Goal: Communication & Community: Answer question/provide support

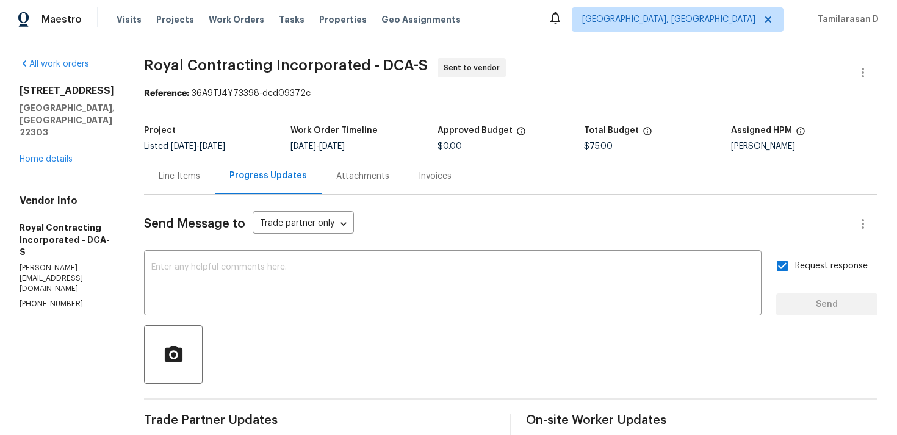
scroll to position [6, 0]
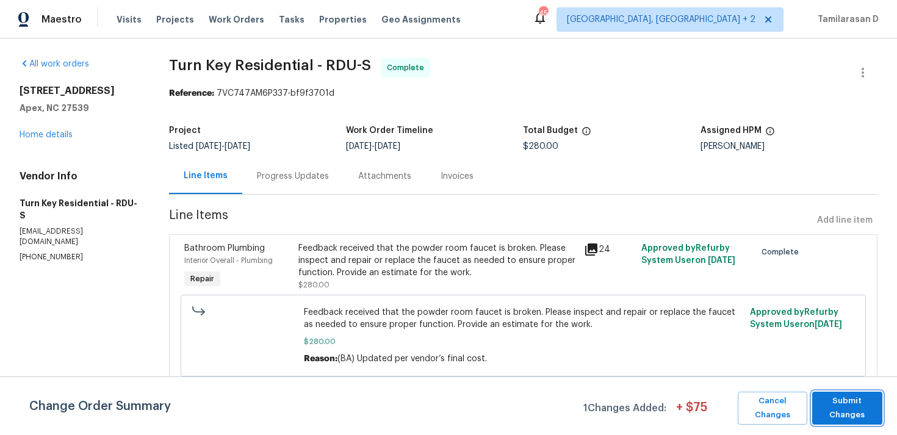
click at [834, 404] on span "Submit Changes" at bounding box center [847, 408] width 58 height 28
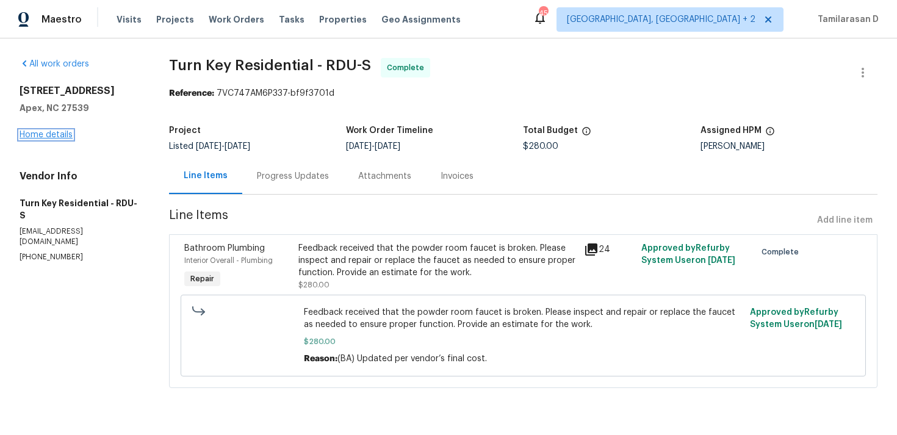
click at [52, 137] on link "Home details" at bounding box center [46, 135] width 53 height 9
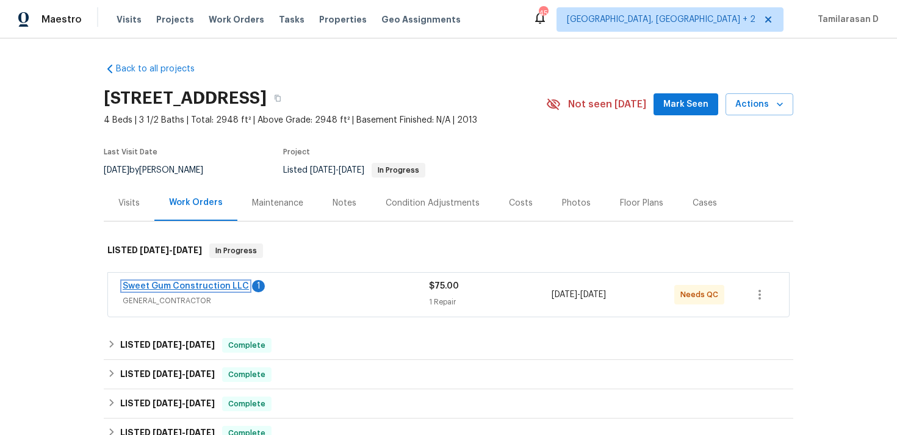
click at [173, 285] on link "Sweet Gum Construction LLC" at bounding box center [186, 286] width 126 height 9
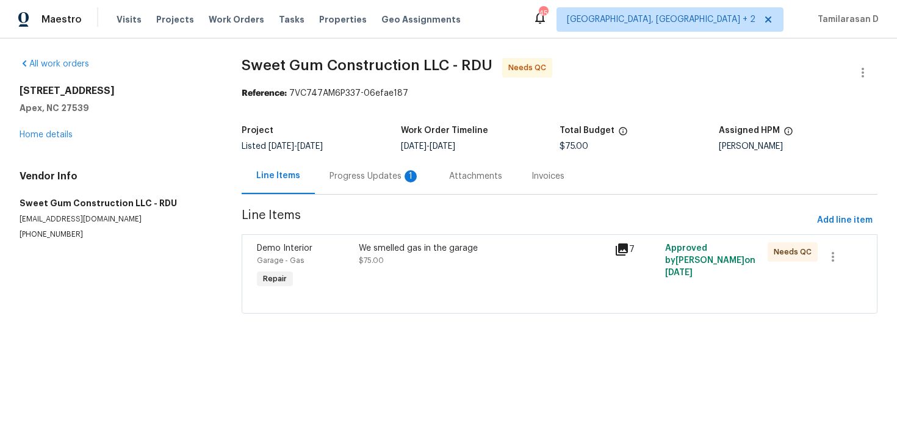
click at [335, 182] on div "Progress Updates 1" at bounding box center [374, 176] width 90 height 12
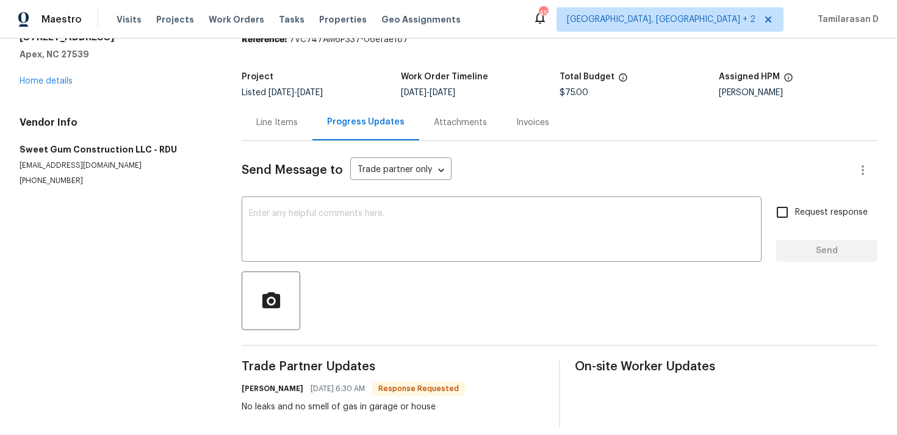
scroll to position [52, 0]
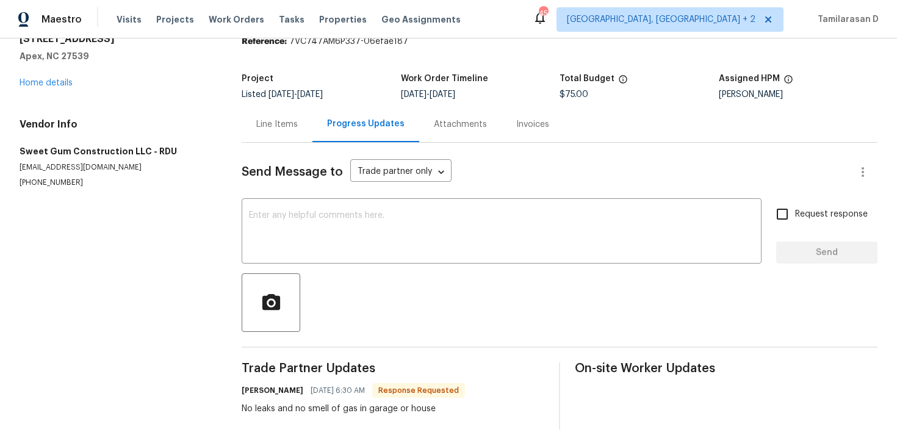
click at [514, 151] on div "Send Message to Trade partner only Trade partner only ​ x ​ Request response Se…" at bounding box center [559, 286] width 635 height 287
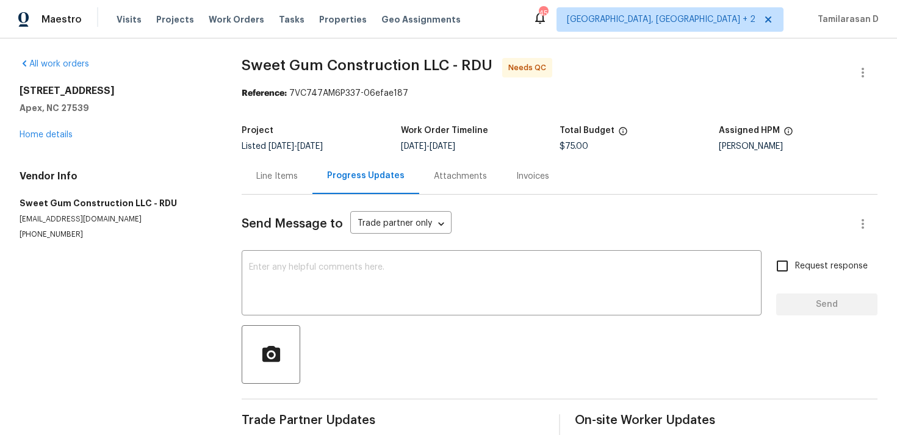
click at [288, 172] on div "Line Items" at bounding box center [276, 176] width 41 height 12
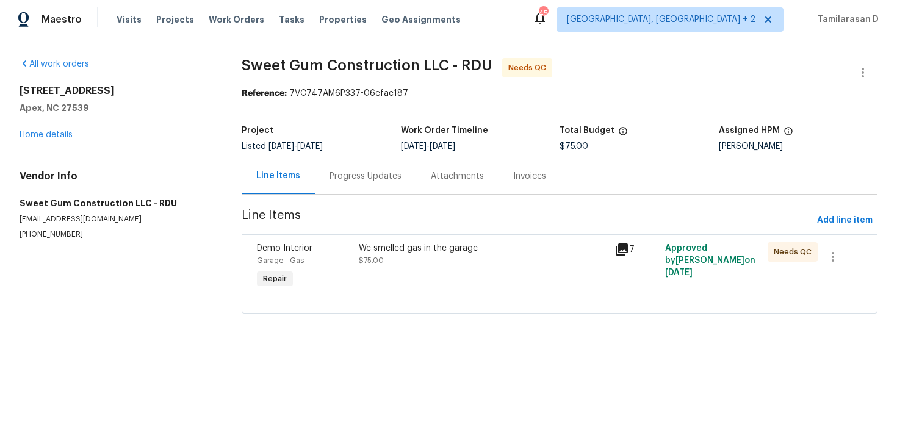
click at [353, 177] on div "Progress Updates" at bounding box center [365, 176] width 72 height 12
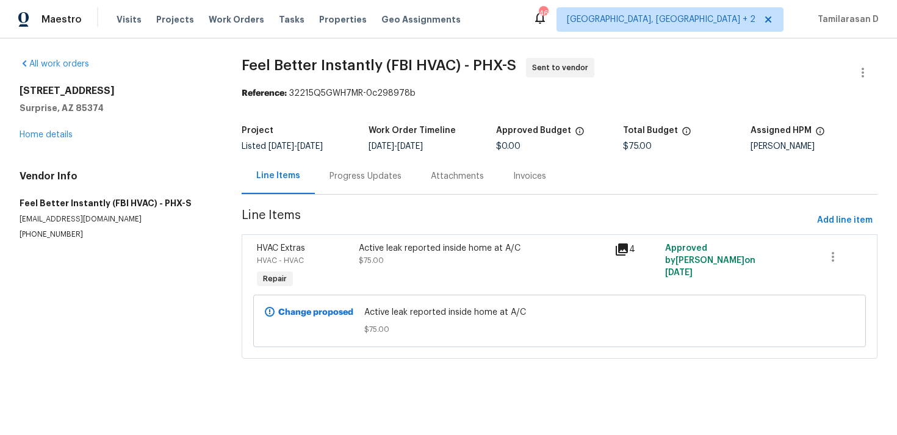
click at [453, 250] on div "Active leak reported inside home at A/C" at bounding box center [483, 248] width 248 height 12
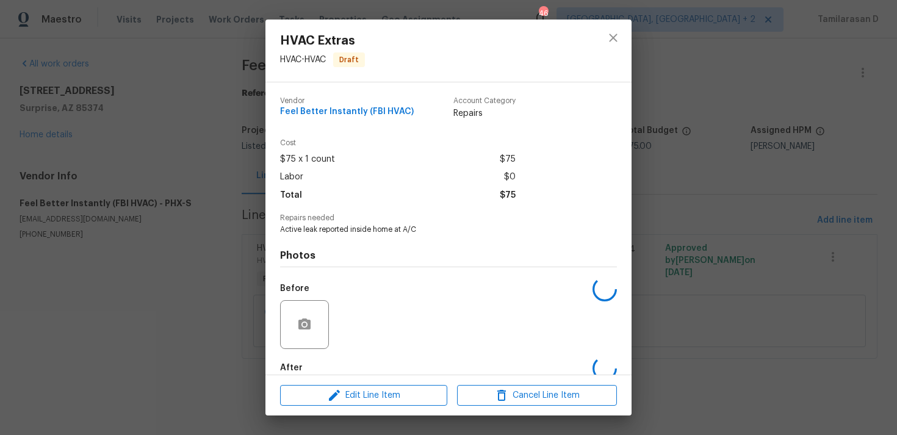
scroll to position [66, 0]
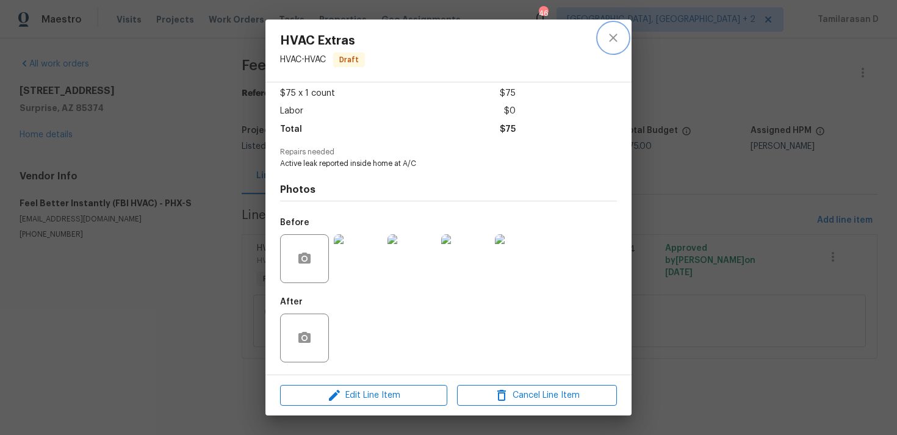
click at [607, 42] on icon "close" at bounding box center [613, 37] width 15 height 15
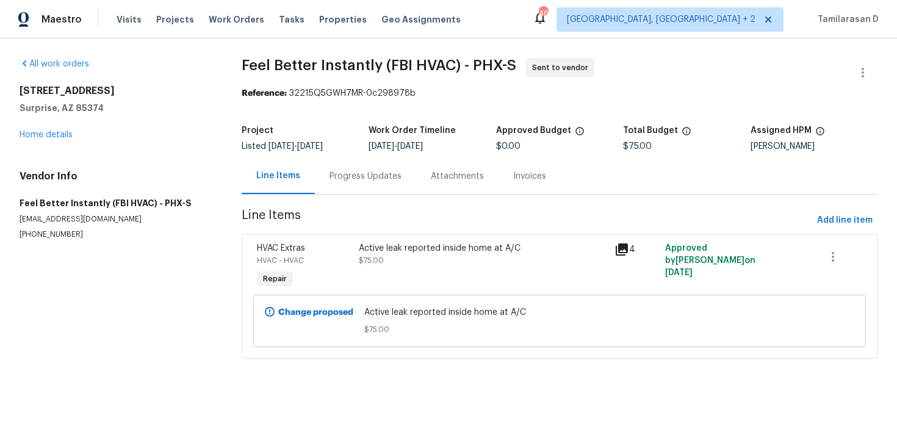
click at [442, 221] on span "Line Items" at bounding box center [527, 220] width 570 height 23
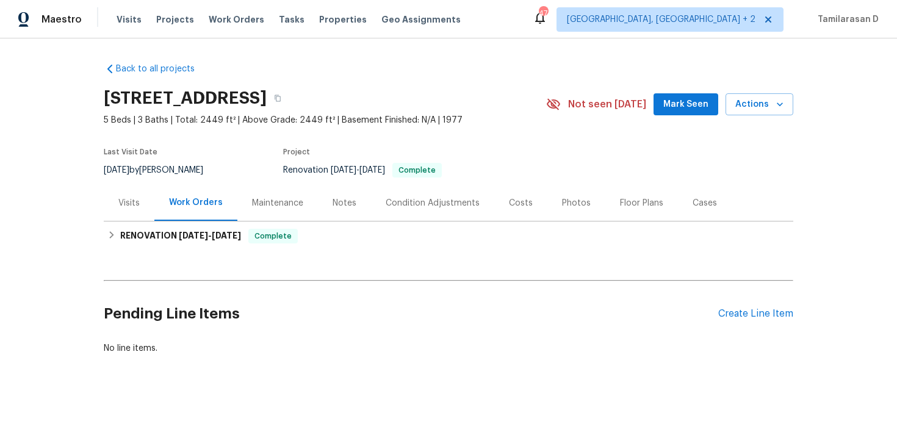
scroll to position [2, 0]
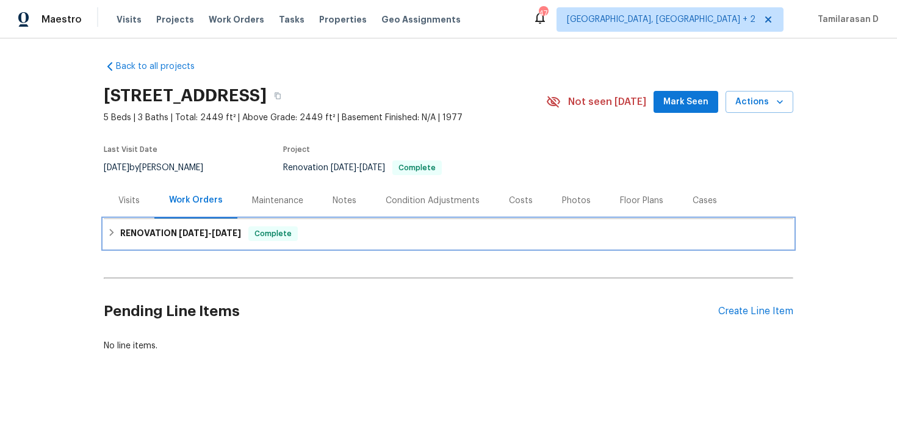
click at [110, 237] on icon at bounding box center [111, 232] width 9 height 9
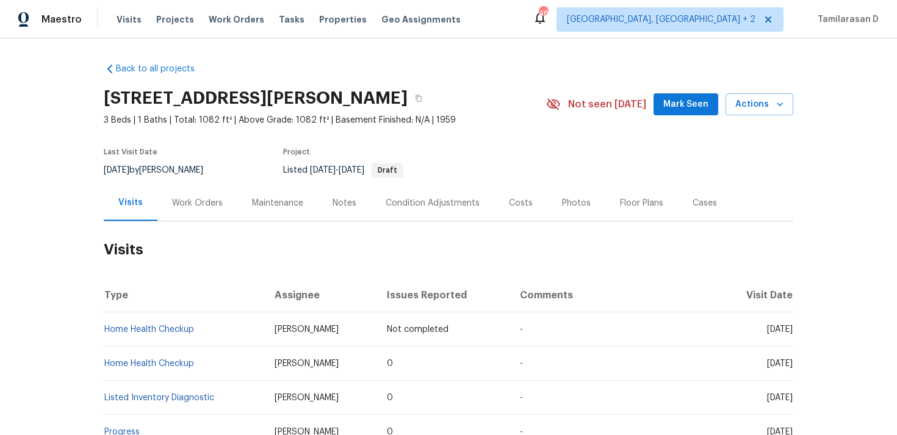
click at [181, 199] on div "Work Orders" at bounding box center [197, 203] width 51 height 12
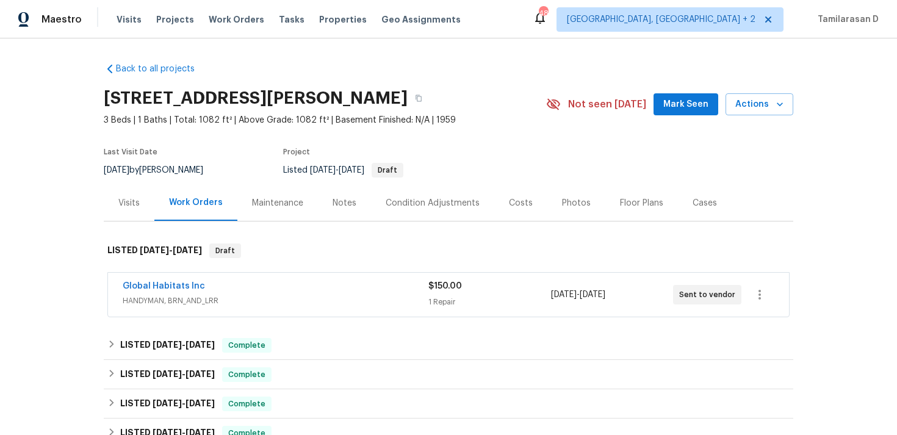
scroll to position [73, 0]
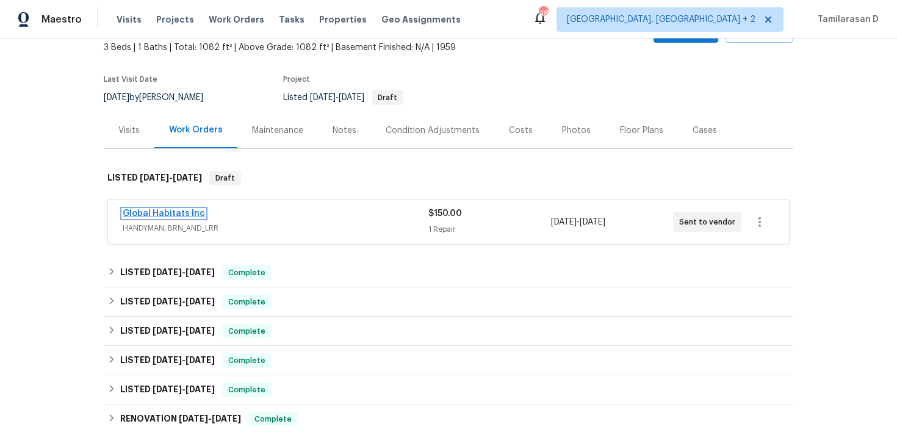
click at [186, 213] on link "Global Habitats Inc" at bounding box center [164, 213] width 82 height 9
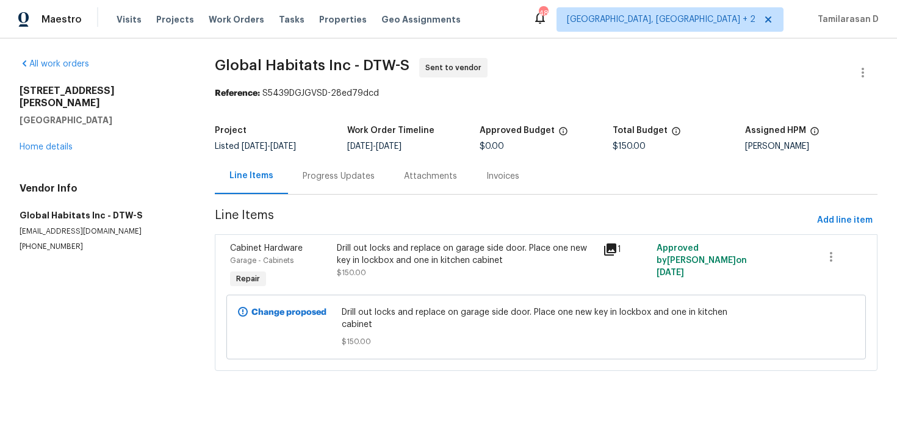
click at [317, 174] on div "Progress Updates" at bounding box center [339, 176] width 72 height 12
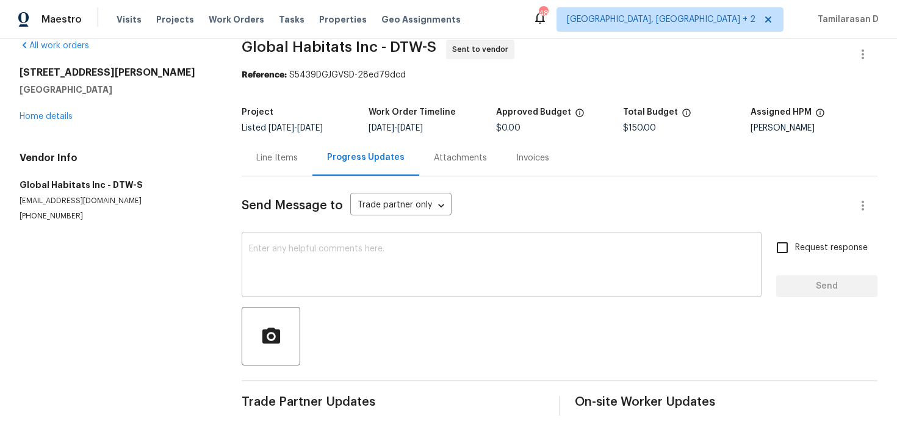
scroll to position [18, 0]
click at [38, 113] on link "Home details" at bounding box center [46, 116] width 53 height 9
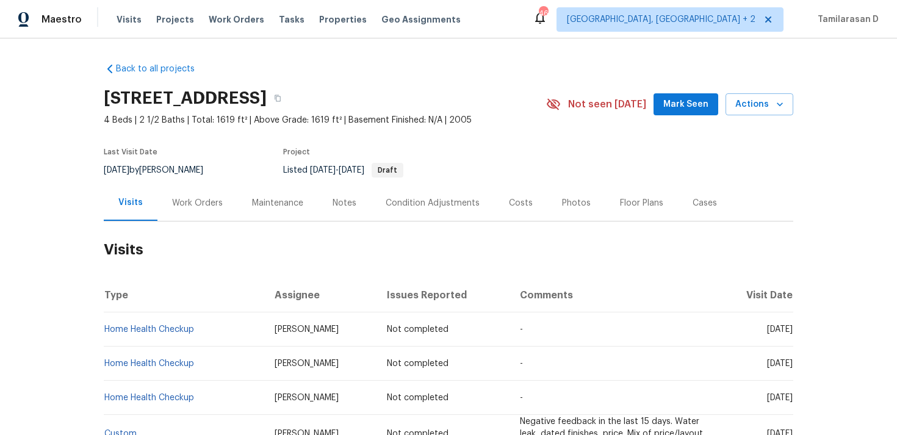
click at [200, 196] on div "Work Orders" at bounding box center [197, 203] width 80 height 36
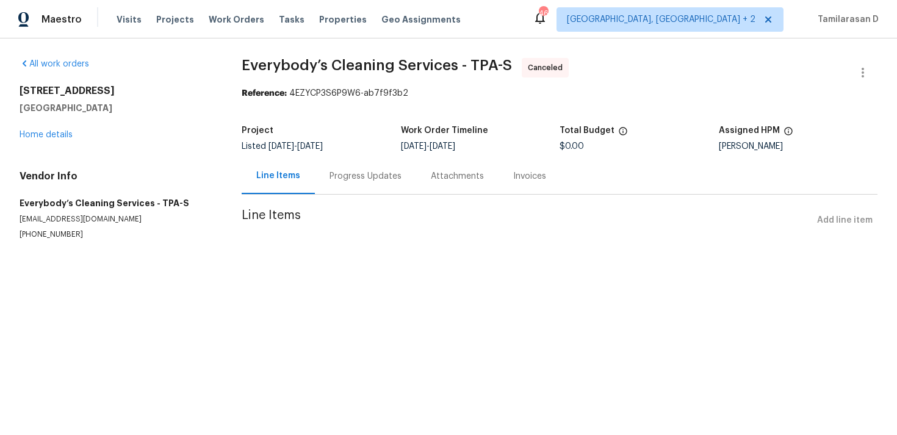
click at [335, 176] on div "Progress Updates" at bounding box center [365, 176] width 72 height 12
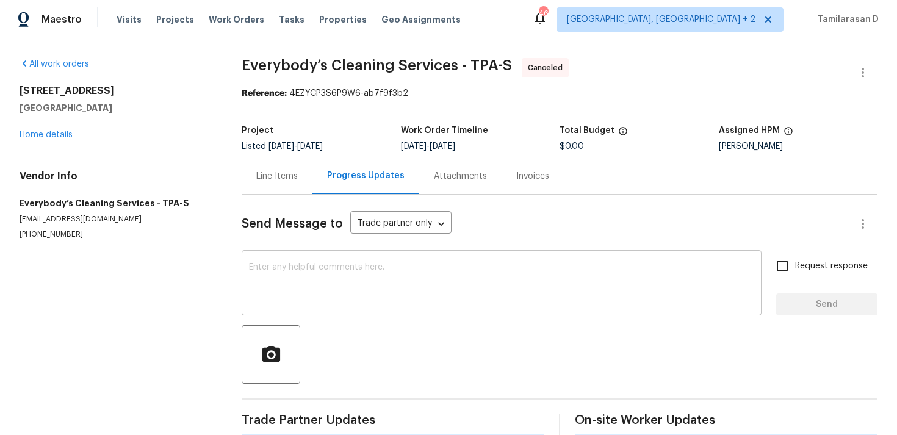
scroll to position [18, 0]
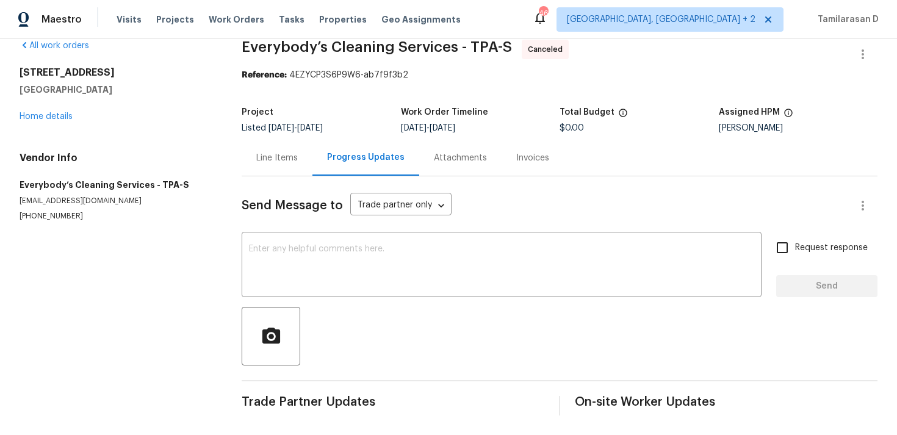
click at [282, 154] on div "Line Items" at bounding box center [276, 158] width 41 height 12
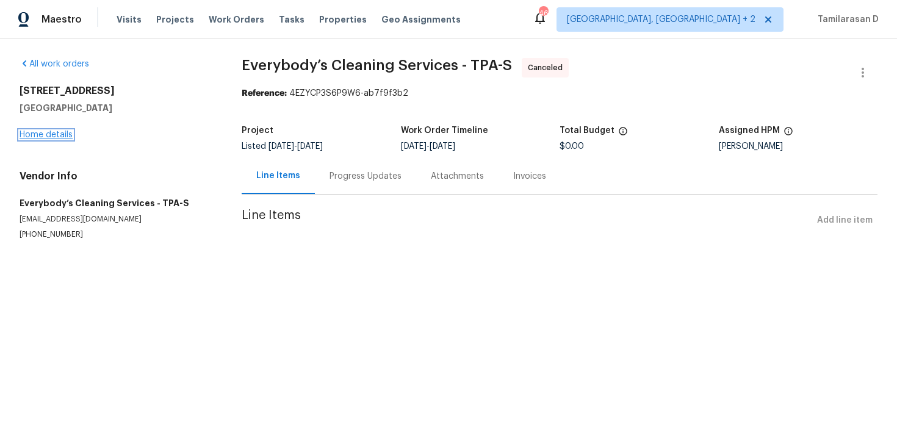
click at [43, 134] on link "Home details" at bounding box center [46, 135] width 53 height 9
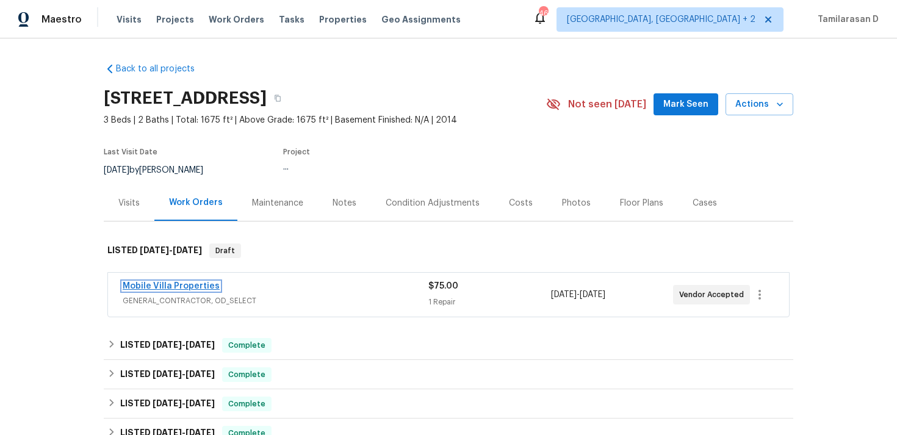
click at [190, 285] on link "Mobile Villa Properties" at bounding box center [171, 286] width 97 height 9
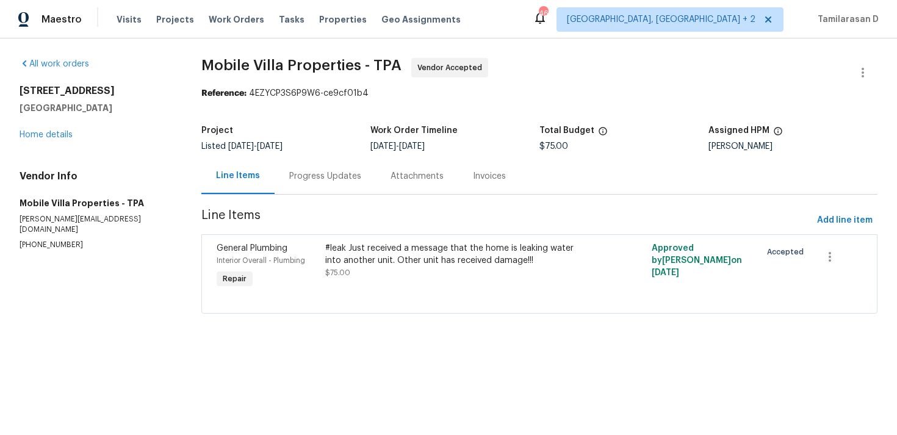
click at [325, 181] on div "Progress Updates" at bounding box center [325, 176] width 72 height 12
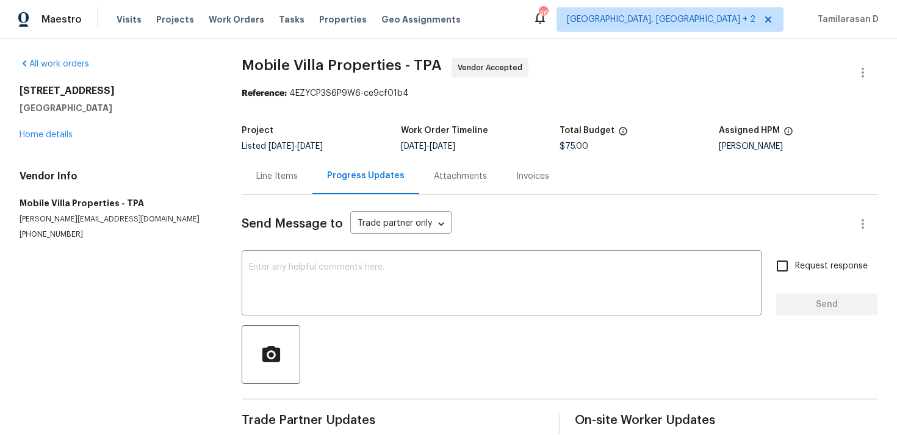
click at [290, 176] on div "Line Items" at bounding box center [276, 176] width 41 height 12
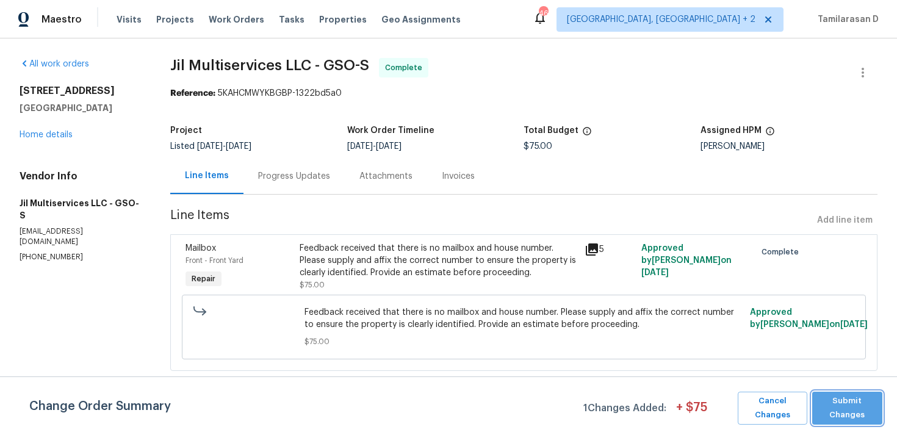
click at [861, 406] on span "Submit Changes" at bounding box center [847, 408] width 58 height 28
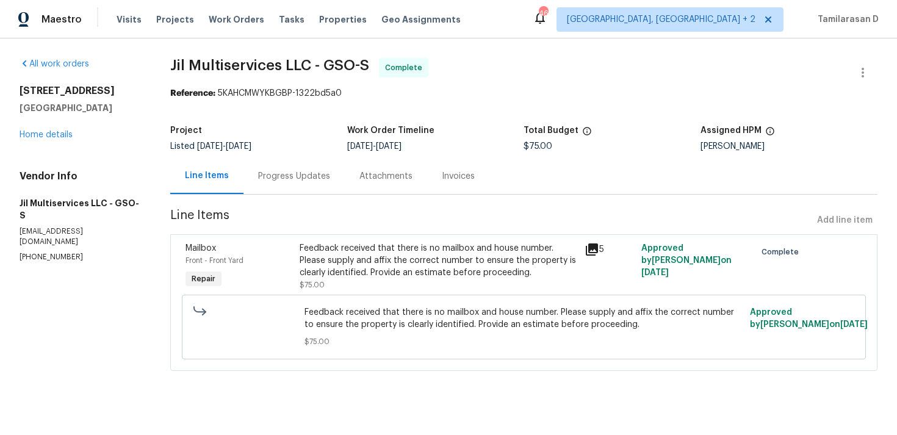
click at [32, 142] on div "All work orders 3801 Fig Leaf Ct Greensboro, NC 27406 Home details Vendor Info …" at bounding box center [80, 160] width 121 height 204
click at [45, 135] on link "Home details" at bounding box center [46, 135] width 53 height 9
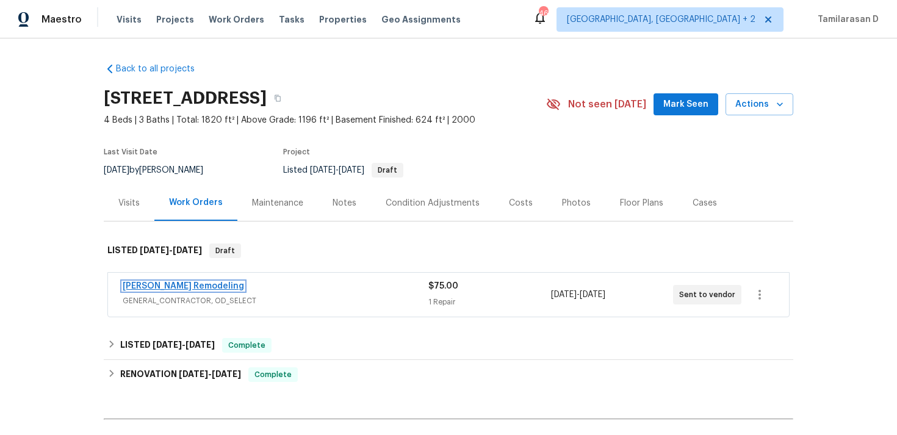
click at [159, 285] on link "Pino Remodeling" at bounding box center [183, 286] width 121 height 9
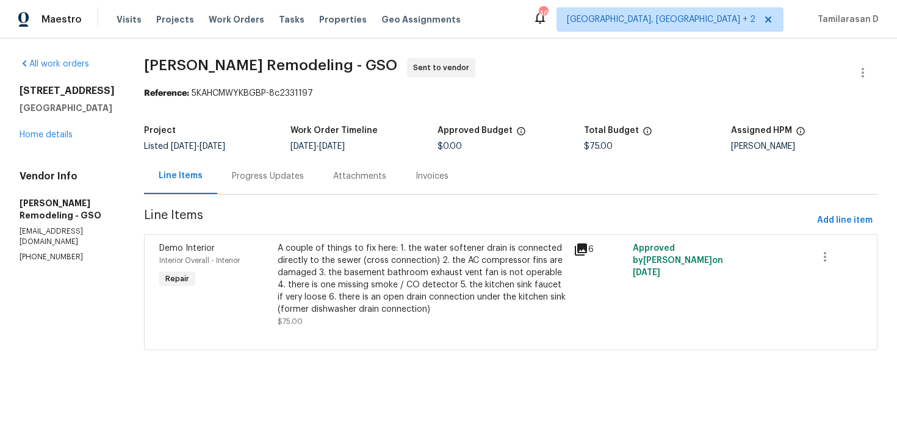
click at [277, 177] on div "Progress Updates" at bounding box center [268, 176] width 72 height 12
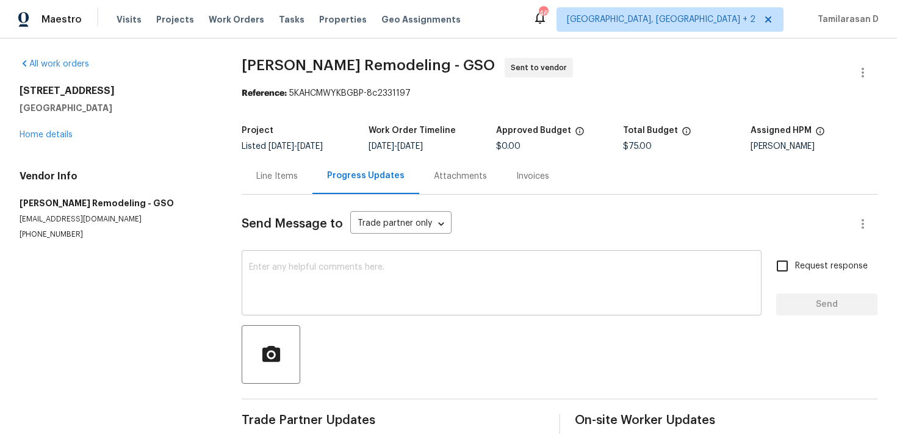
scroll to position [18, 0]
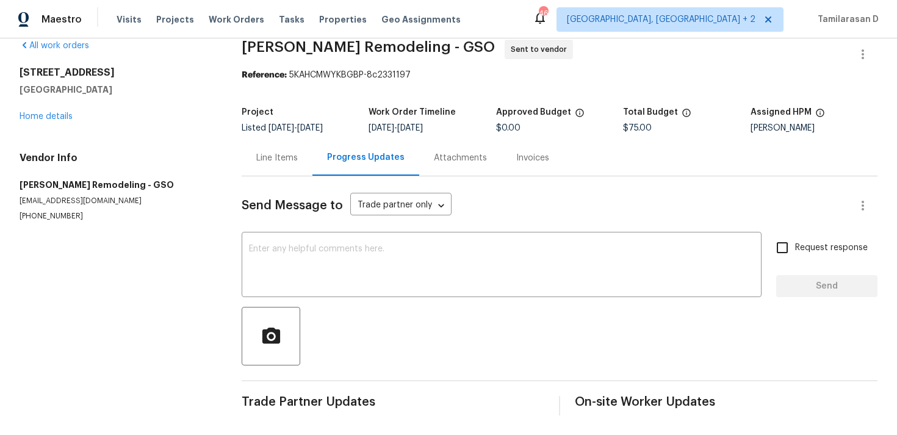
click at [254, 140] on div "Line Items" at bounding box center [277, 158] width 71 height 36
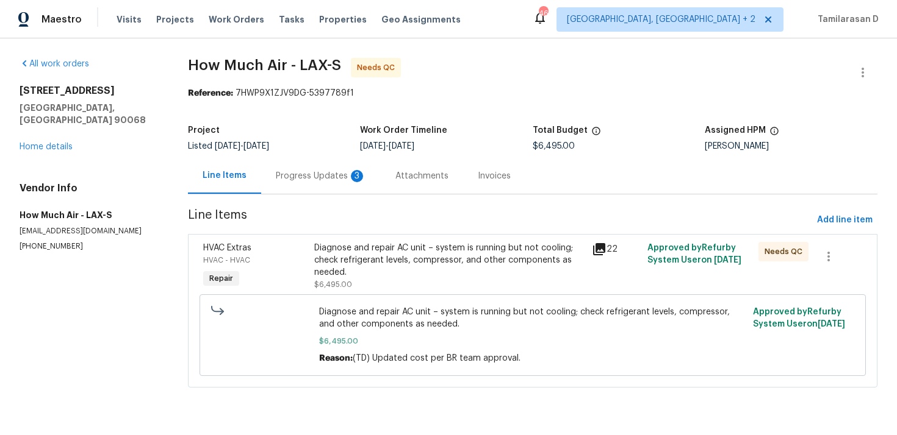
click at [312, 172] on div "Progress Updates 3" at bounding box center [321, 176] width 90 height 12
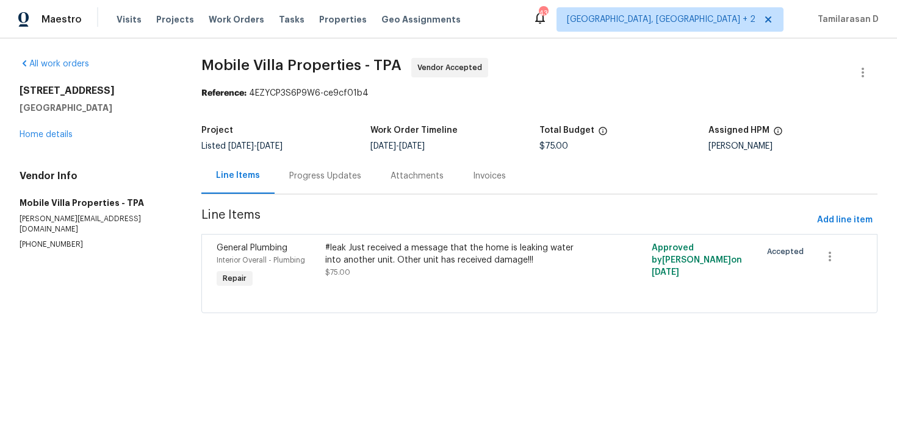
click at [315, 179] on div "Progress Updates" at bounding box center [325, 176] width 72 height 12
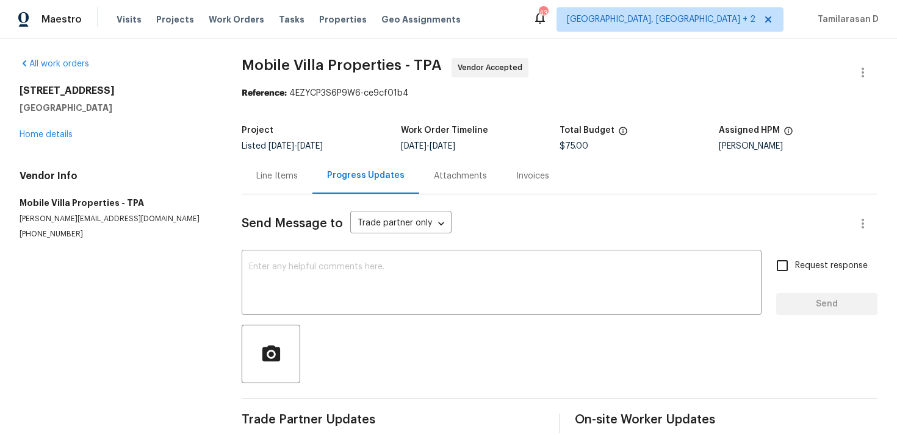
scroll to position [18, 0]
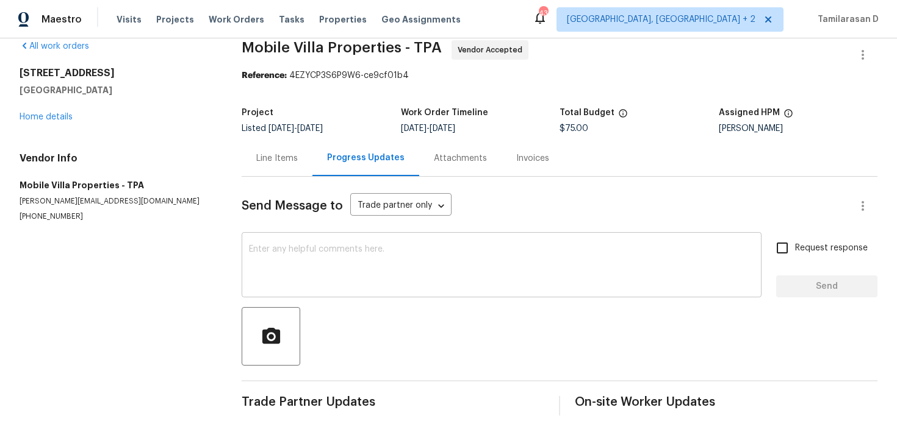
click at [312, 283] on textarea at bounding box center [501, 266] width 505 height 43
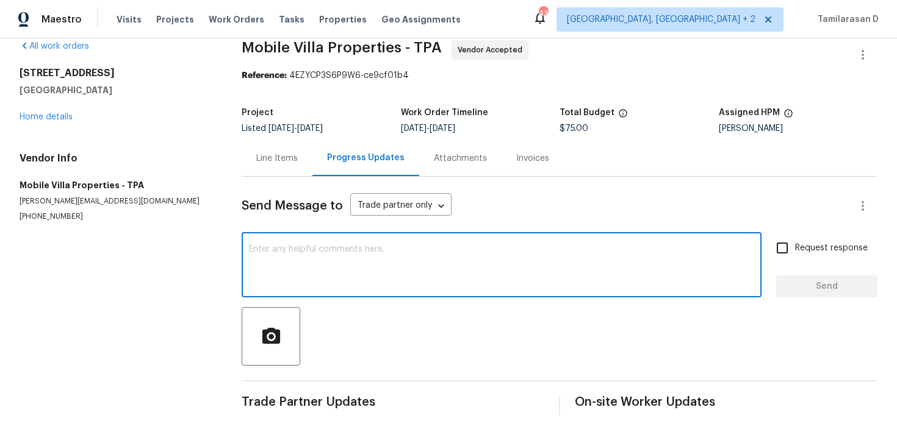
click at [280, 162] on div "Line Items" at bounding box center [276, 158] width 41 height 12
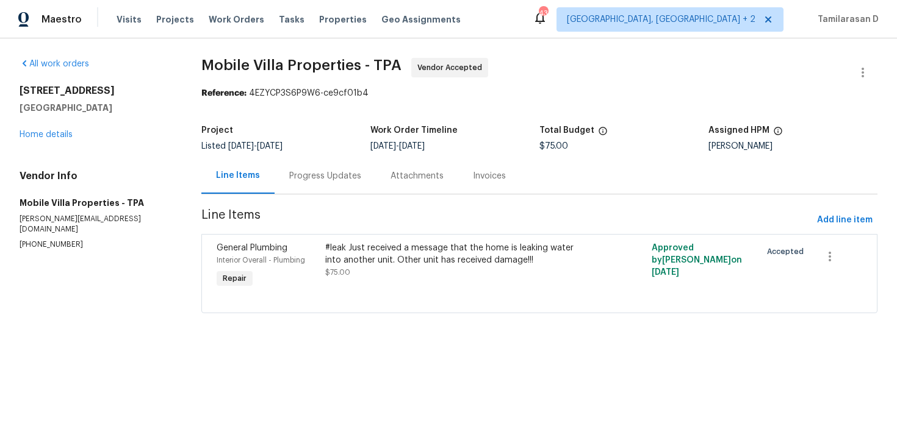
click at [328, 173] on div "Progress Updates" at bounding box center [325, 176] width 72 height 12
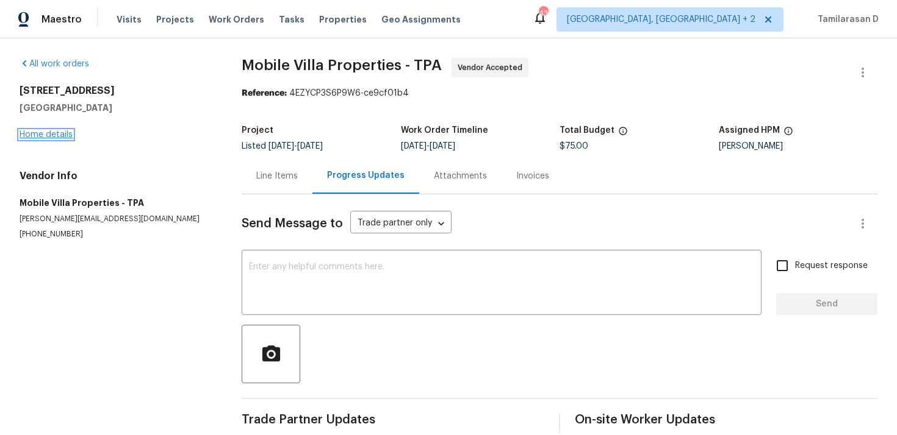
click at [56, 134] on link "Home details" at bounding box center [46, 135] width 53 height 9
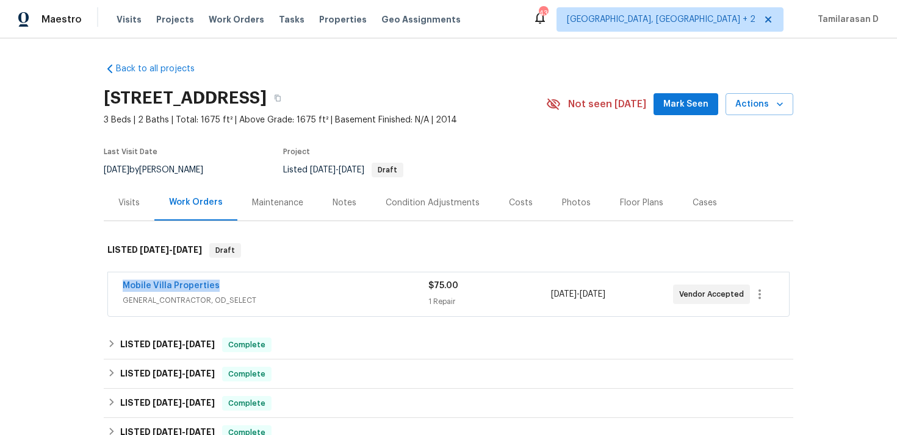
drag, startPoint x: 220, startPoint y: 282, endPoint x: 115, endPoint y: 282, distance: 104.3
click at [115, 282] on div "Mobile Villa Properties GENERAL_CONTRACTOR, OD_SELECT $75.00 1 Repair 9/21/2025…" at bounding box center [448, 295] width 681 height 44
copy link "Mobile Villa Properties"
click at [173, 282] on link "Mobile Villa Properties" at bounding box center [171, 286] width 97 height 9
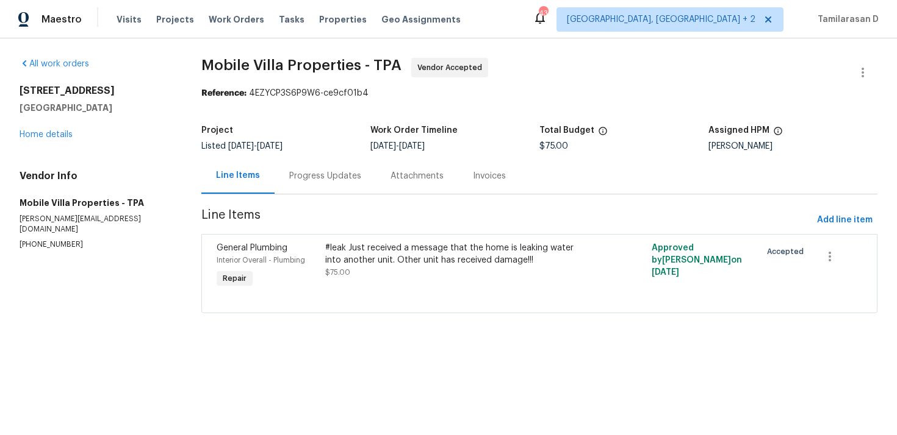
click at [316, 181] on div "Progress Updates" at bounding box center [325, 176] width 72 height 12
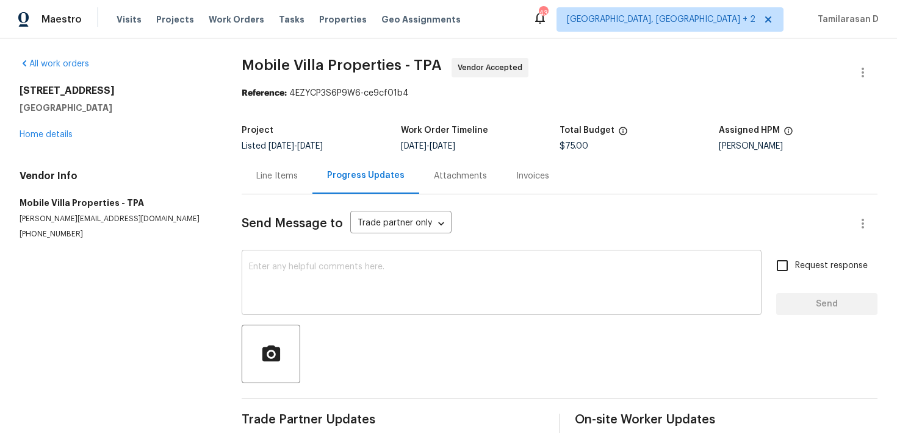
click at [281, 285] on textarea at bounding box center [501, 284] width 505 height 43
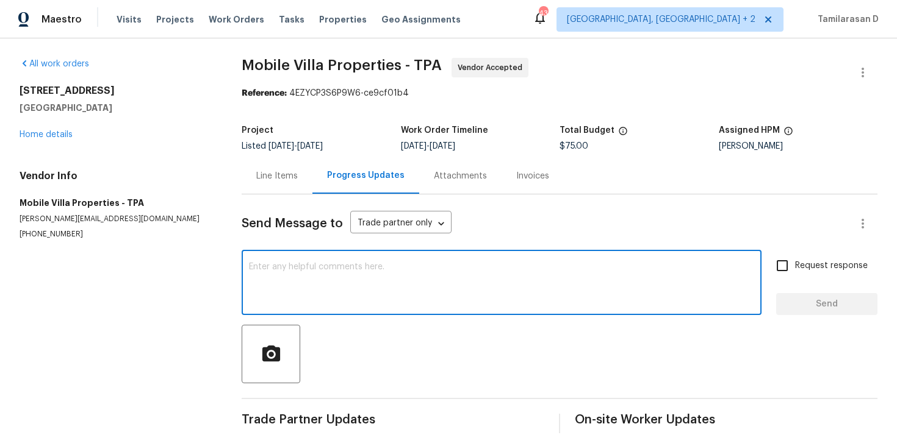
paste textarea "Hey, this is Tamil from Opendoor. I’m confirming you received the WO for the pr…"
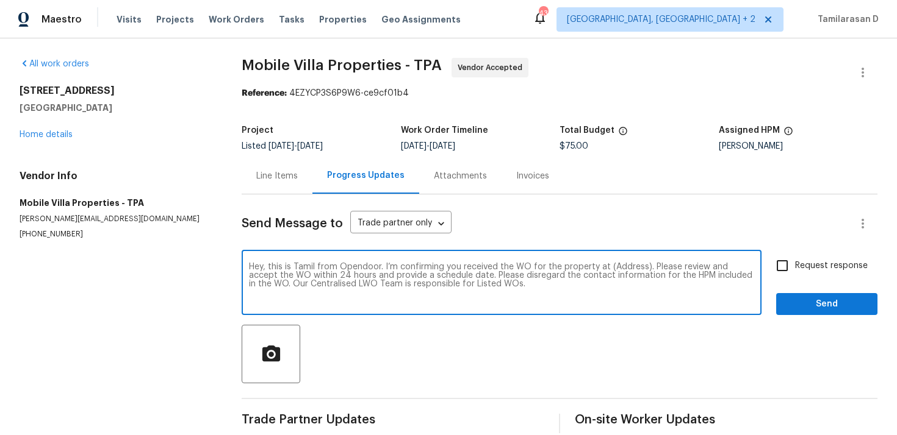
click at [629, 265] on textarea "Hey, this is Tamil from Opendoor. I’m confirming you received the WO for the pr…" at bounding box center [501, 284] width 505 height 43
paste textarea "8110 Enclave Way Unit 101, Sarasota, FL 34243"
type textarea "Hey, this is Tamil from Opendoor. I’m confirming you received the WO for the pr…"
click at [806, 267] on span "Request response" at bounding box center [831, 266] width 73 height 13
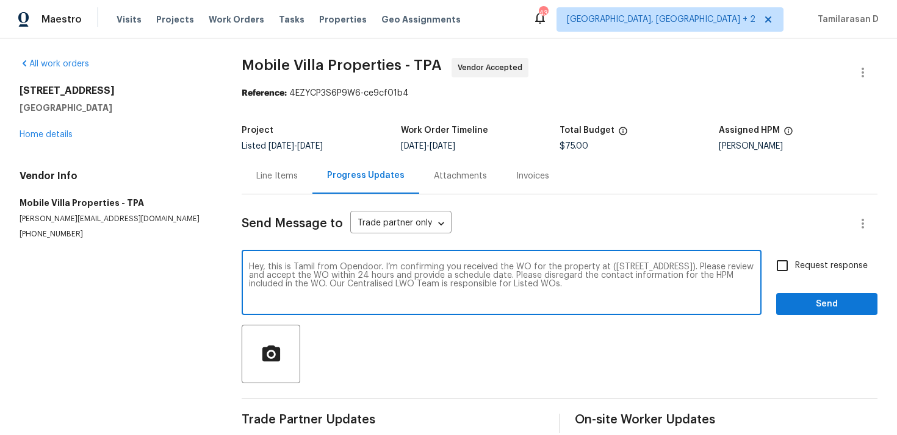
click at [795, 267] on input "Request response" at bounding box center [782, 266] width 26 height 26
checkbox input "true"
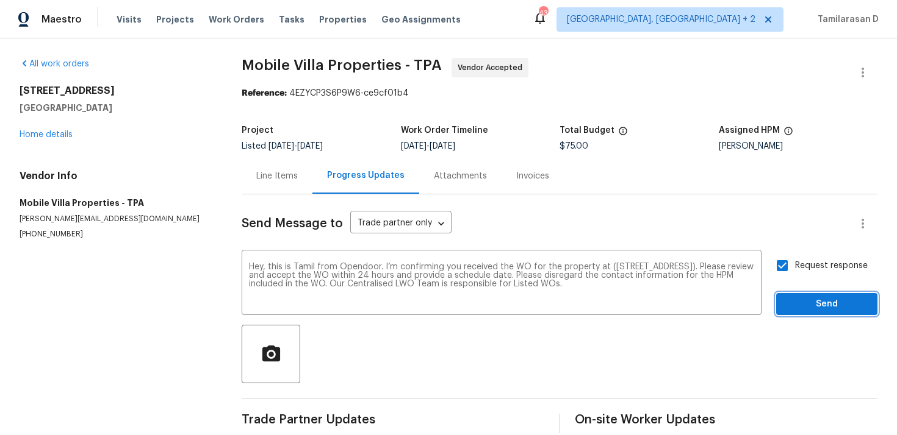
click at [850, 301] on span "Send" at bounding box center [827, 304] width 82 height 15
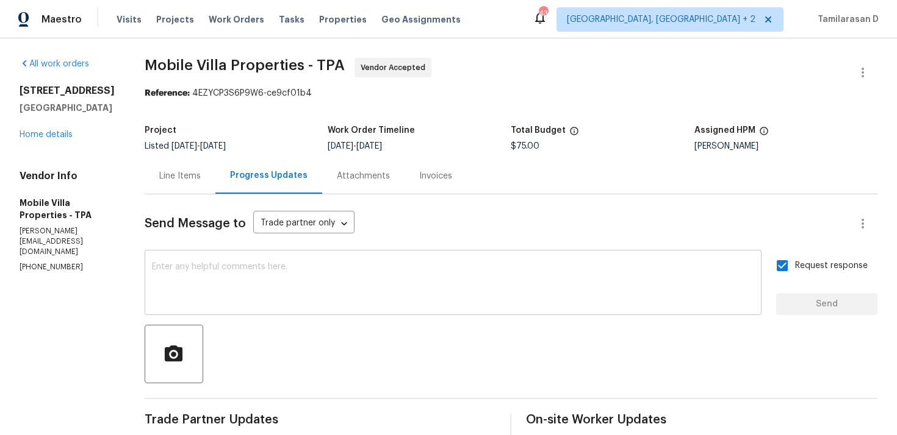
click at [356, 298] on textarea at bounding box center [453, 284] width 602 height 43
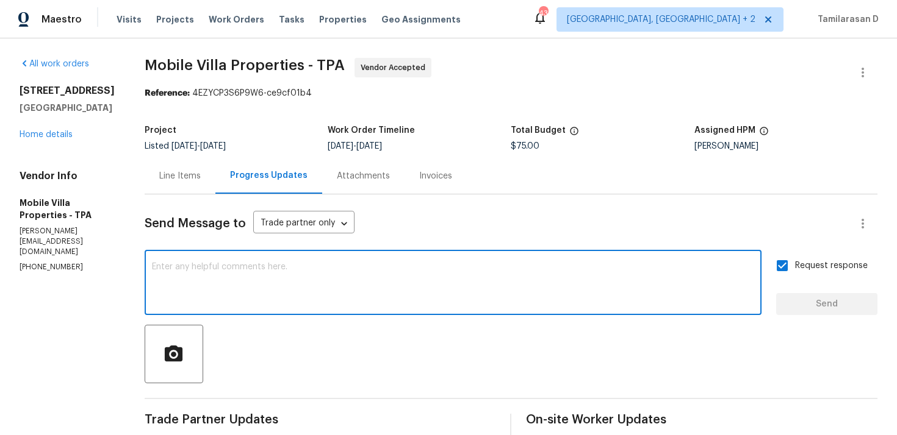
paste textarea "Attention All Work Orders must include before-photos (both close-up and wide-an…"
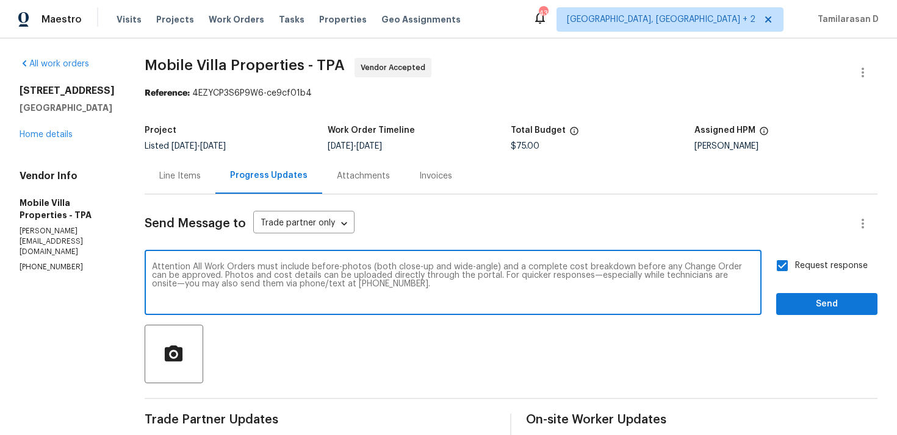
type textarea "Attention All Work Orders must include before-photos (both close-up and wide-an…"
click at [786, 307] on button "Send" at bounding box center [826, 304] width 101 height 23
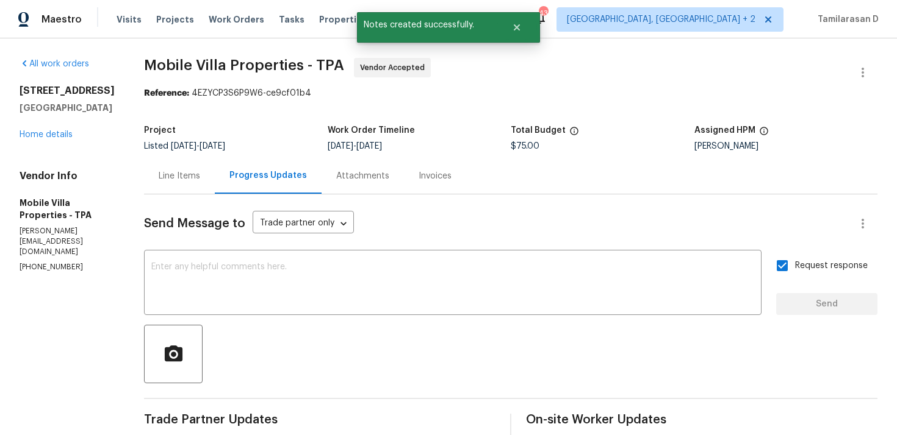
click at [183, 186] on div "Line Items" at bounding box center [179, 176] width 71 height 36
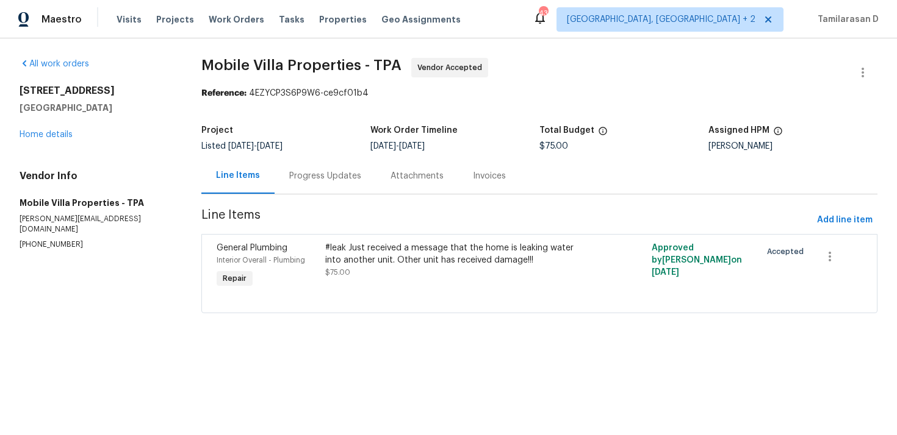
click at [299, 177] on div "Progress Updates" at bounding box center [325, 176] width 72 height 12
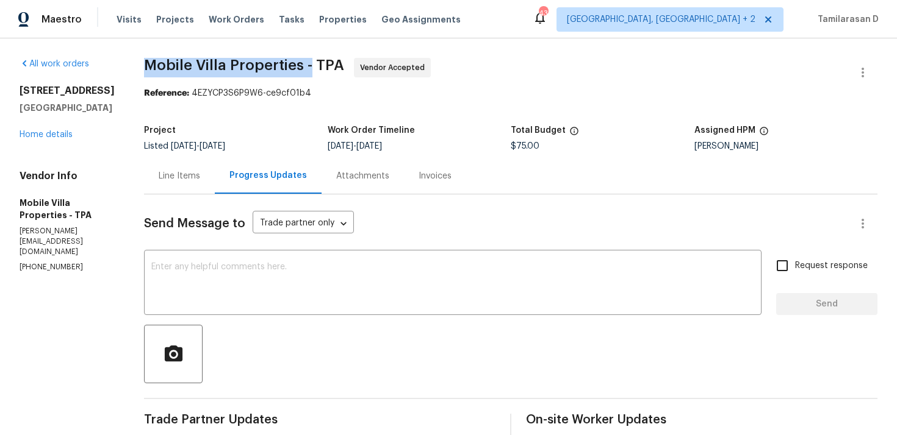
drag, startPoint x: 141, startPoint y: 63, endPoint x: 302, endPoint y: 64, distance: 160.4
click at [302, 64] on span "Mobile Villa Properties - TPA" at bounding box center [244, 65] width 200 height 15
copy span "Mobile Villa Properties -"
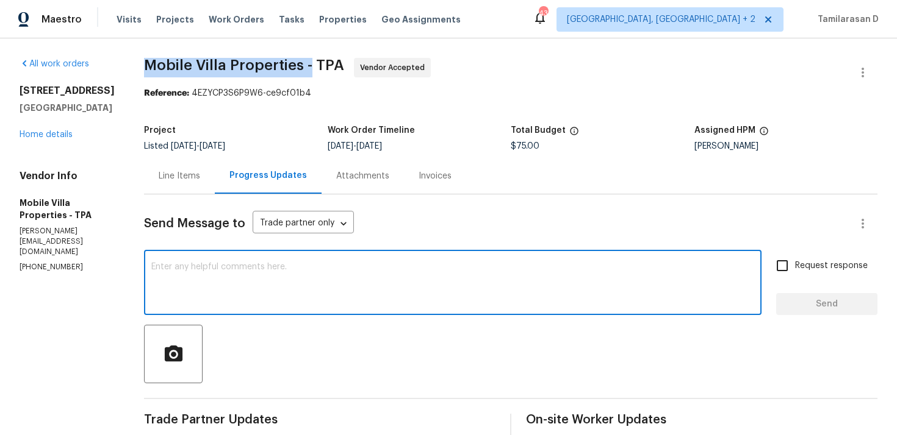
click at [224, 277] on textarea at bounding box center [452, 284] width 603 height 43
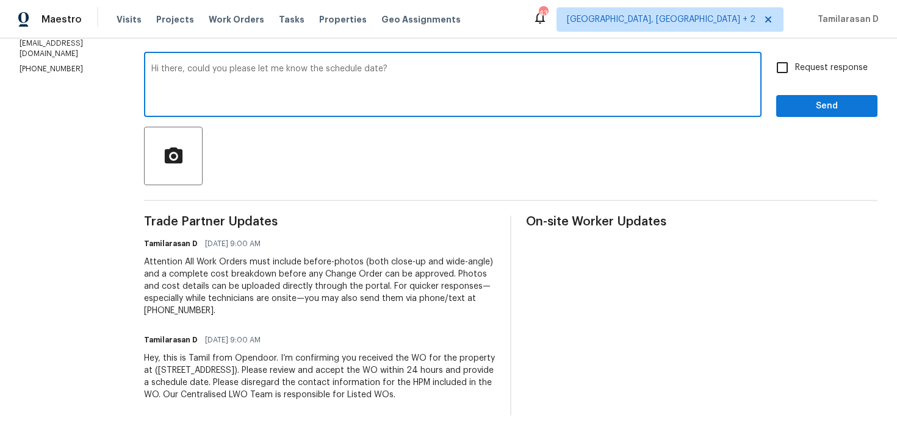
type textarea "Hi there, could you please let me know the schedule date?"
click at [782, 55] on input "Request response" at bounding box center [782, 68] width 26 height 26
checkbox input "true"
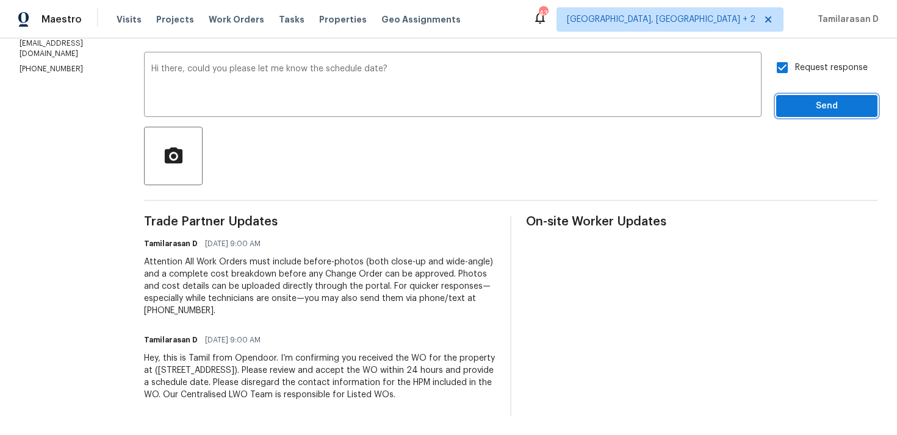
click at [807, 99] on span "Send" at bounding box center [827, 106] width 82 height 15
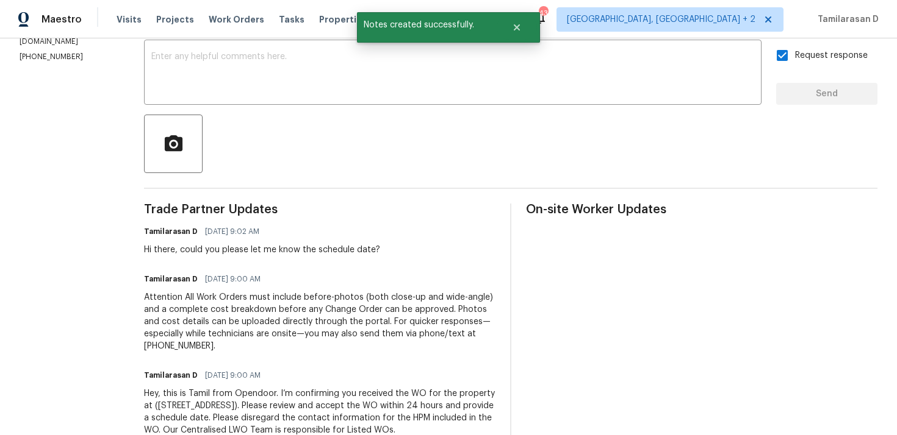
scroll to position [63, 0]
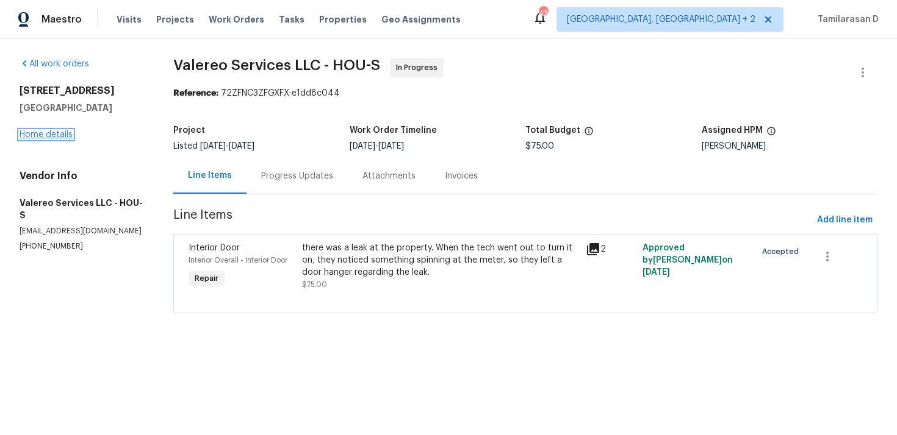
click at [44, 137] on link "Home details" at bounding box center [46, 135] width 53 height 9
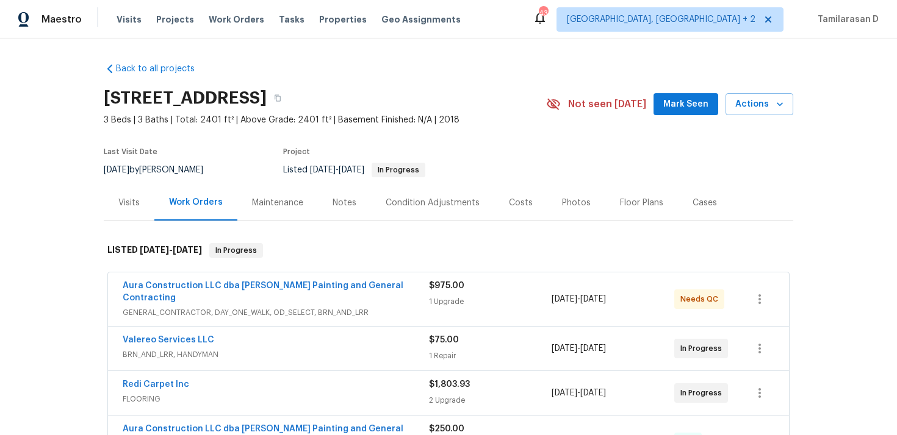
click at [711, 210] on div "Cases" at bounding box center [705, 203] width 54 height 36
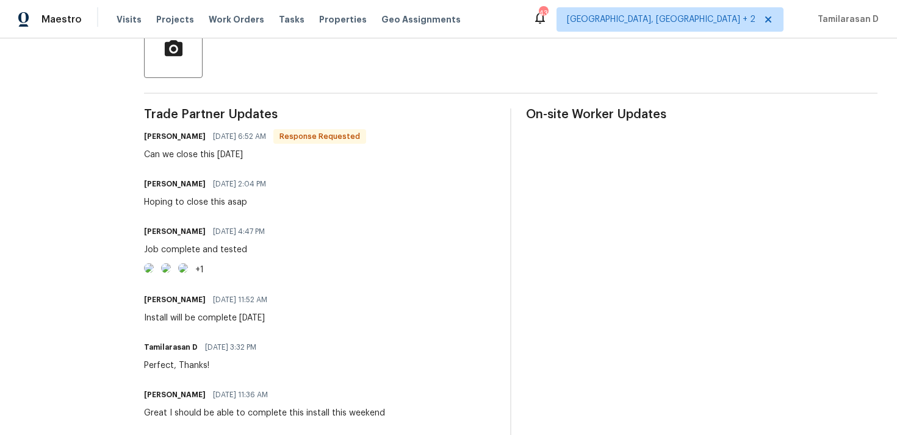
scroll to position [316, 0]
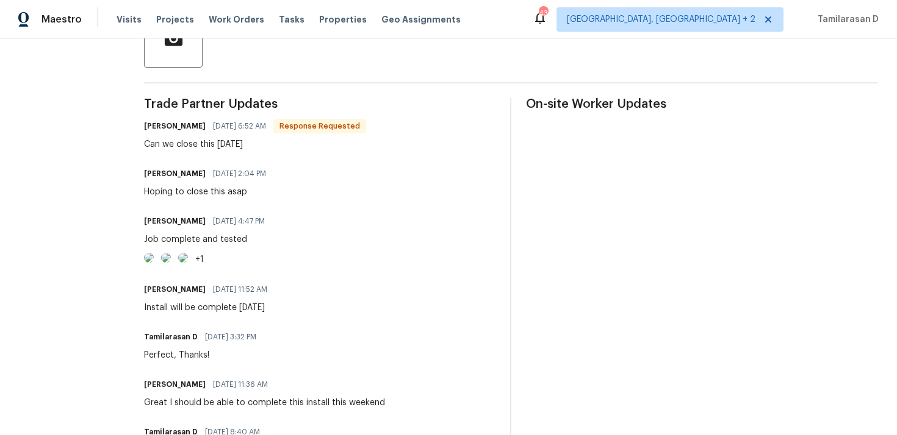
click at [205, 138] on div "Can we close this [DATE]" at bounding box center [255, 144] width 222 height 12
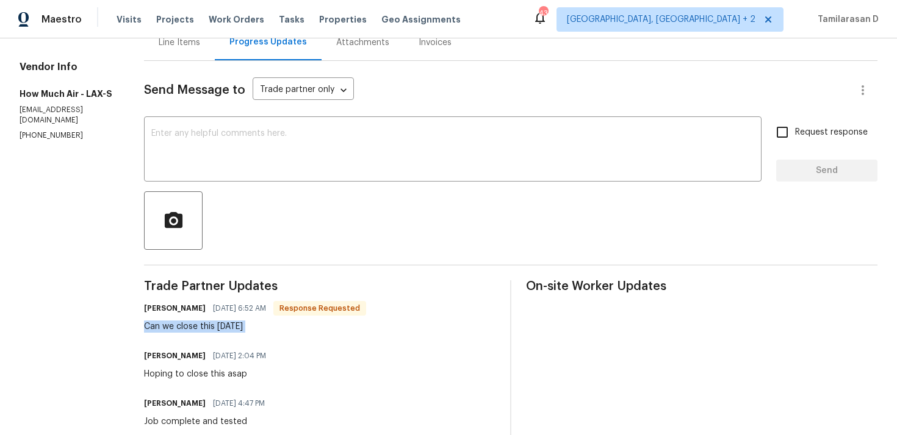
scroll to position [37, 0]
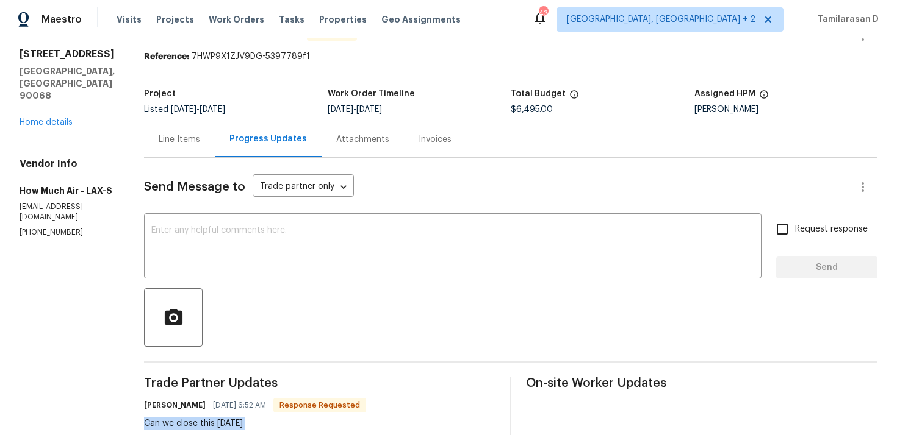
click at [171, 140] on div "Line Items" at bounding box center [179, 140] width 41 height 12
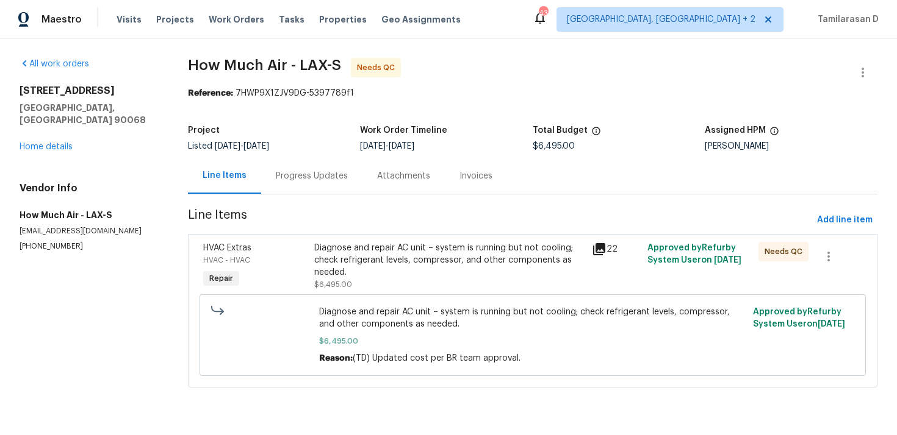
click at [367, 263] on div "Diagnose and repair AC unit – system is running but not cooling; check refriger…" at bounding box center [449, 260] width 270 height 37
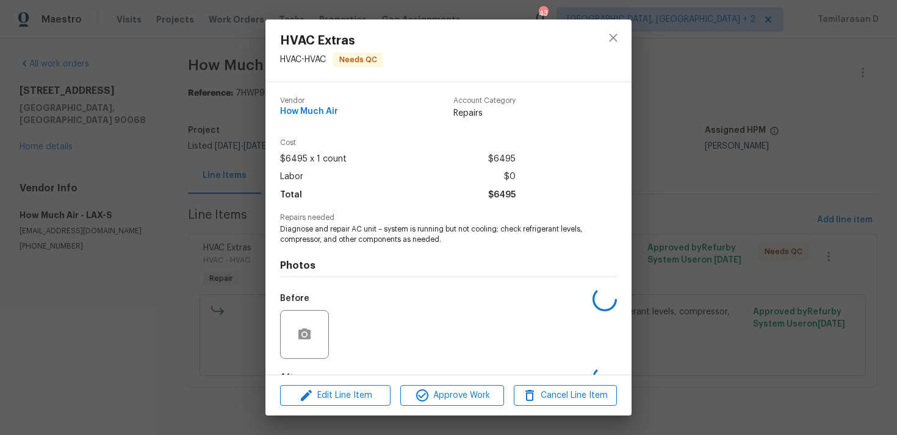
scroll to position [76, 0]
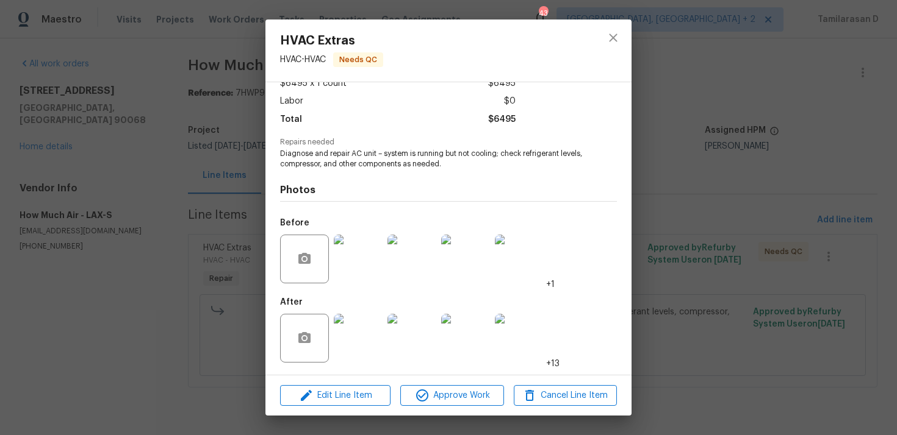
click at [354, 328] on img at bounding box center [358, 338] width 49 height 49
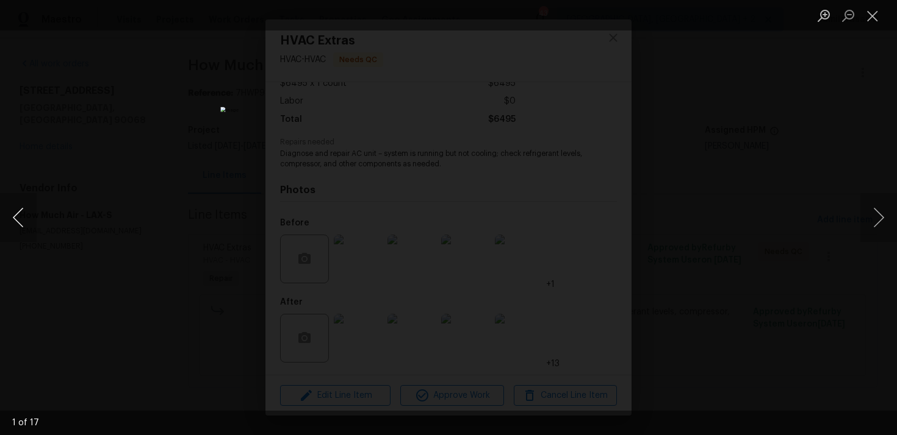
click at [15, 218] on button "Previous image" at bounding box center [18, 217] width 37 height 49
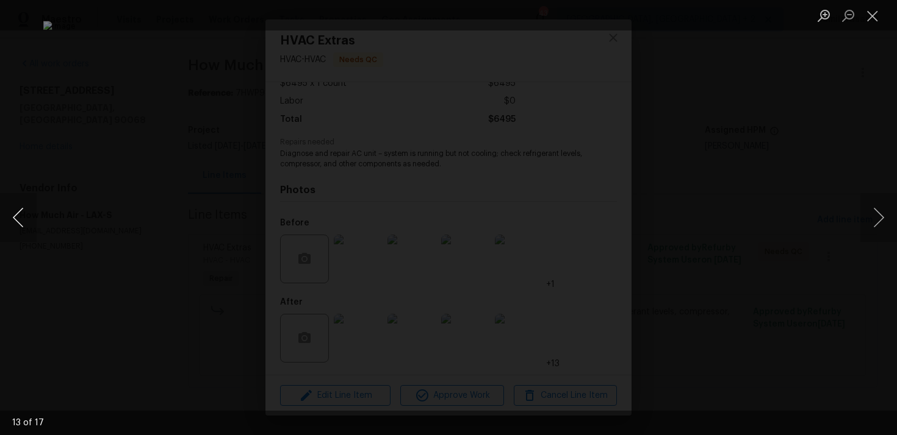
click at [15, 218] on button "Previous image" at bounding box center [18, 217] width 37 height 49
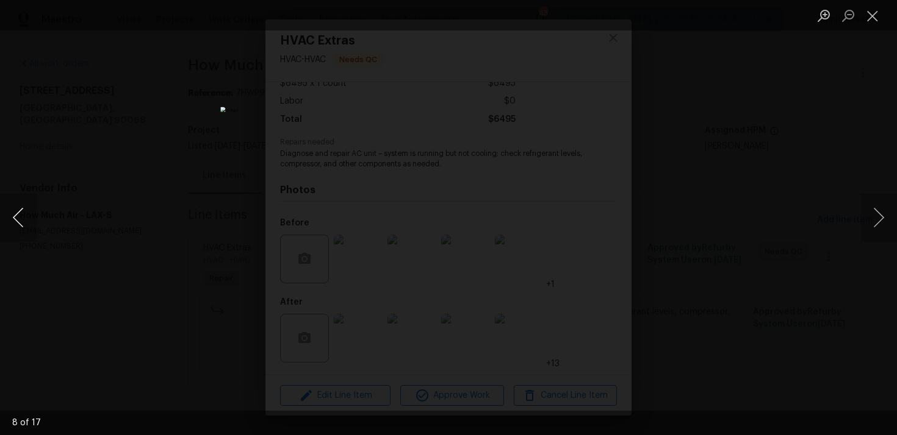
click at [15, 218] on button "Previous image" at bounding box center [18, 217] width 37 height 49
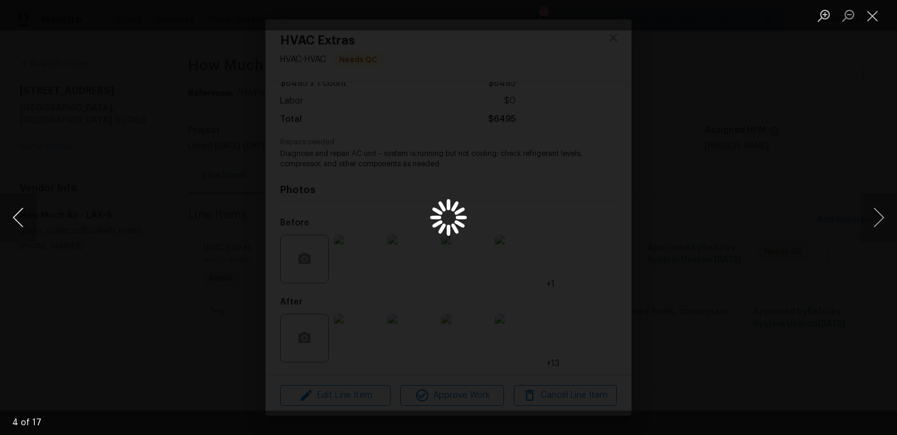
click at [15, 218] on button "Previous image" at bounding box center [18, 217] width 37 height 49
click at [18, 218] on button "Previous image" at bounding box center [18, 217] width 37 height 49
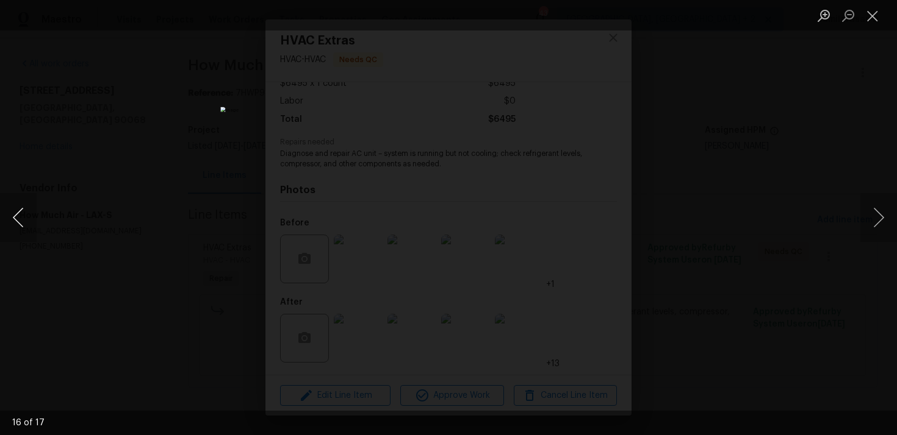
click at [18, 218] on button "Previous image" at bounding box center [18, 217] width 37 height 49
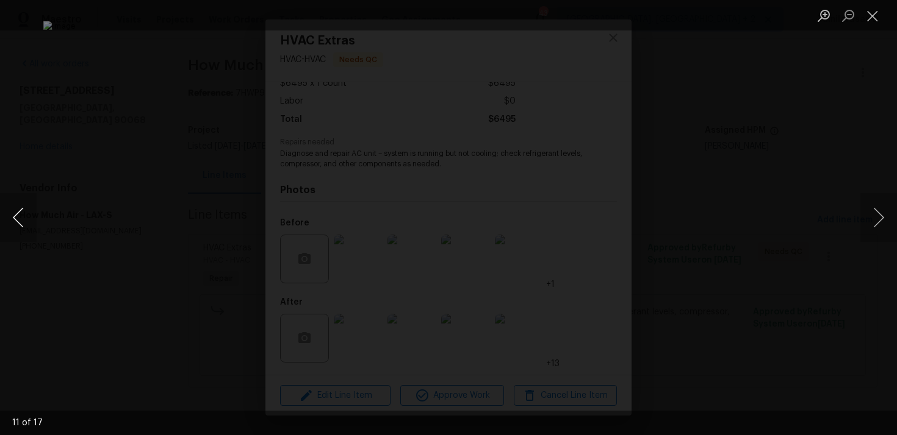
click at [18, 218] on button "Previous image" at bounding box center [18, 217] width 37 height 49
click at [884, 15] on button "Close lightbox" at bounding box center [872, 15] width 24 height 21
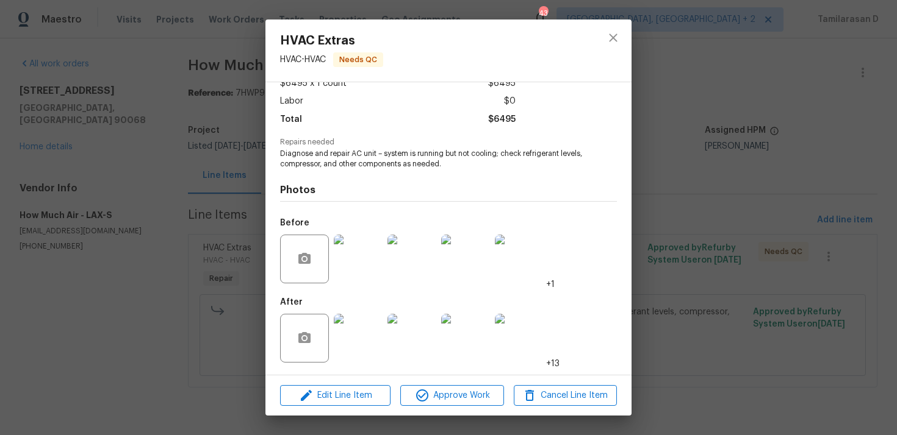
scroll to position [0, 0]
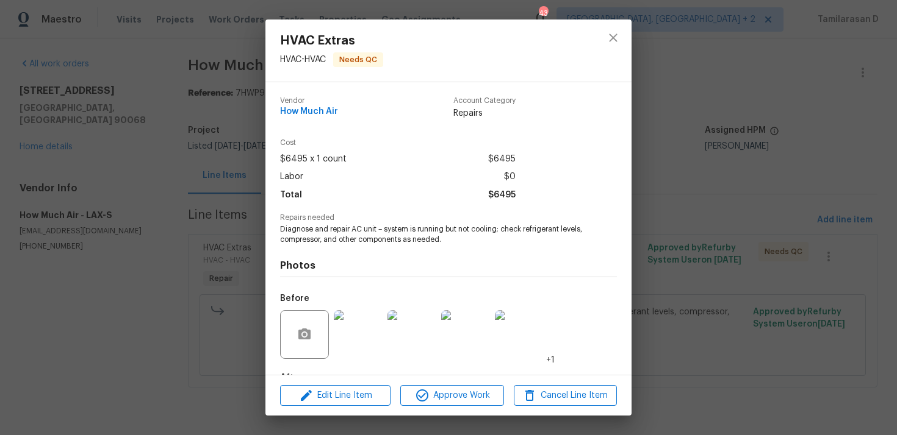
click at [420, 323] on img at bounding box center [411, 334] width 49 height 49
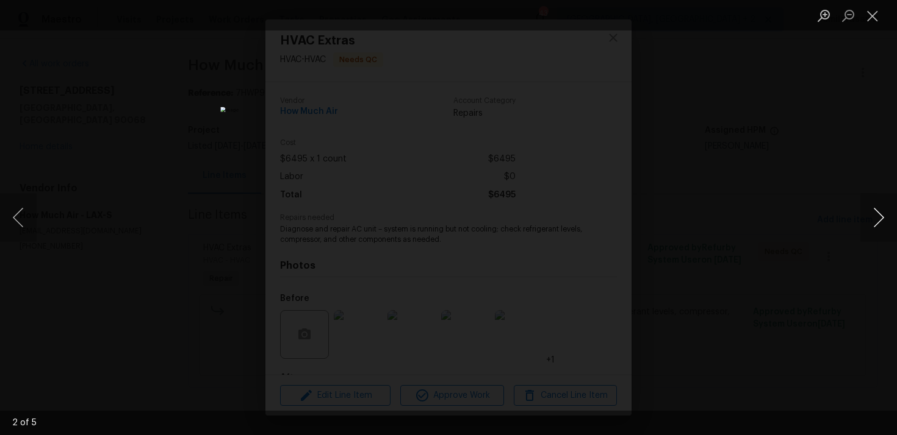
click at [879, 215] on button "Next image" at bounding box center [878, 217] width 37 height 49
click at [873, 15] on button "Close lightbox" at bounding box center [872, 15] width 24 height 21
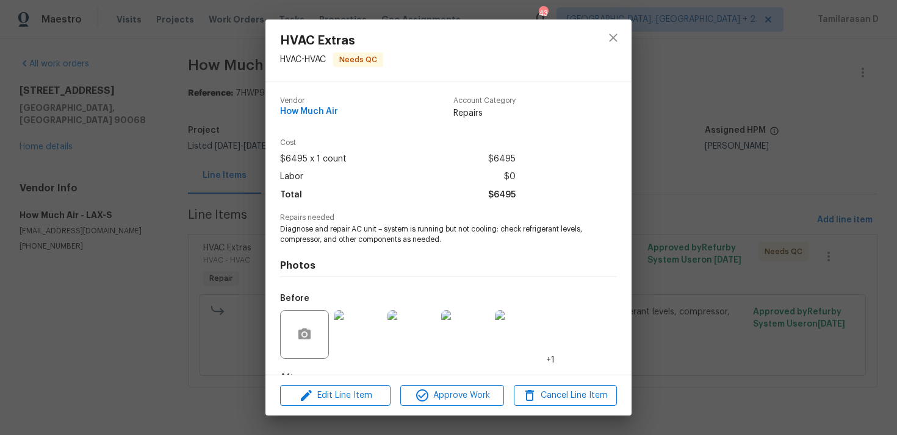
click at [172, 165] on div "HVAC Extras HVAC - HVAC Needs QC Vendor How Much Air Account Category Repairs C…" at bounding box center [448, 217] width 897 height 435
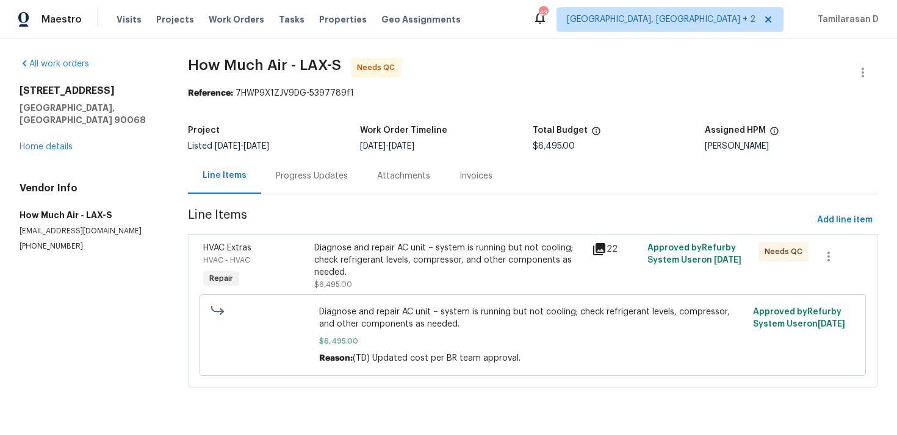
click at [293, 168] on div "Progress Updates" at bounding box center [311, 176] width 101 height 36
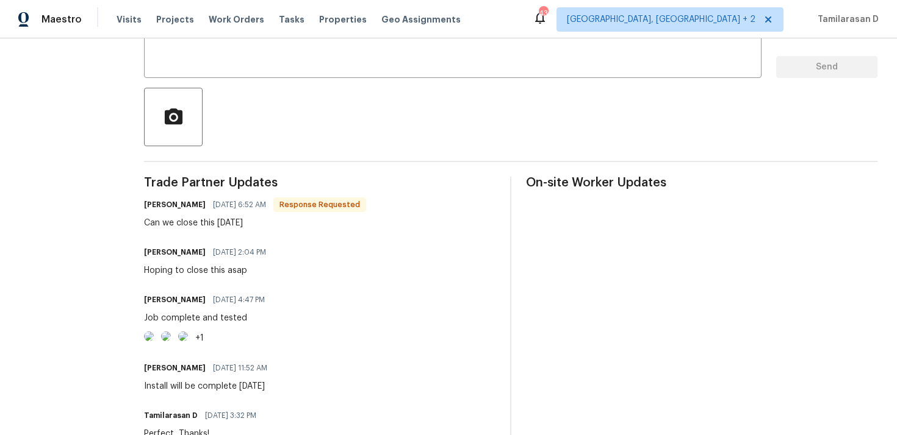
scroll to position [383, 0]
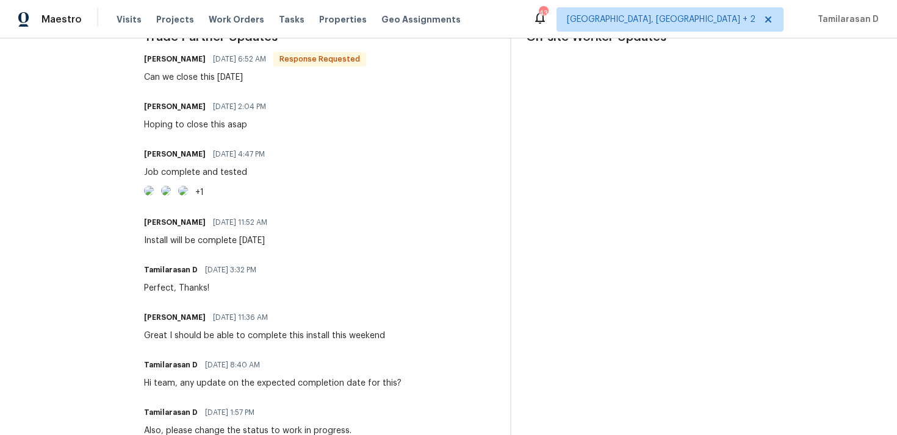
click at [154, 196] on img at bounding box center [149, 191] width 10 height 10
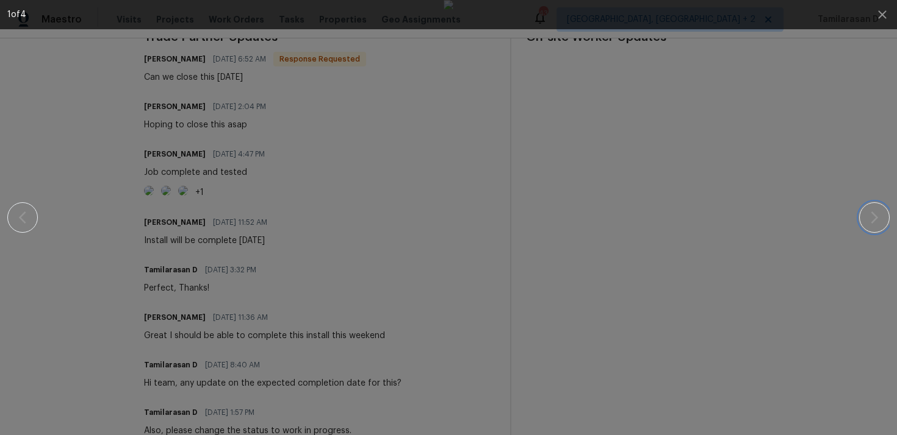
click at [876, 211] on icon "button" at bounding box center [874, 217] width 15 height 15
click at [701, 243] on div at bounding box center [448, 217] width 792 height 435
click at [177, 189] on div at bounding box center [448, 217] width 792 height 435
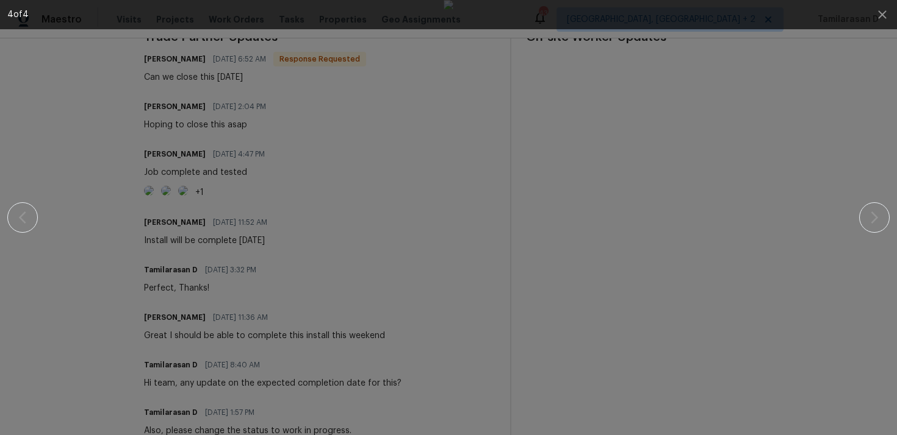
click at [226, 132] on div at bounding box center [448, 217] width 792 height 435
click at [887, 12] on icon "button" at bounding box center [882, 14] width 15 height 15
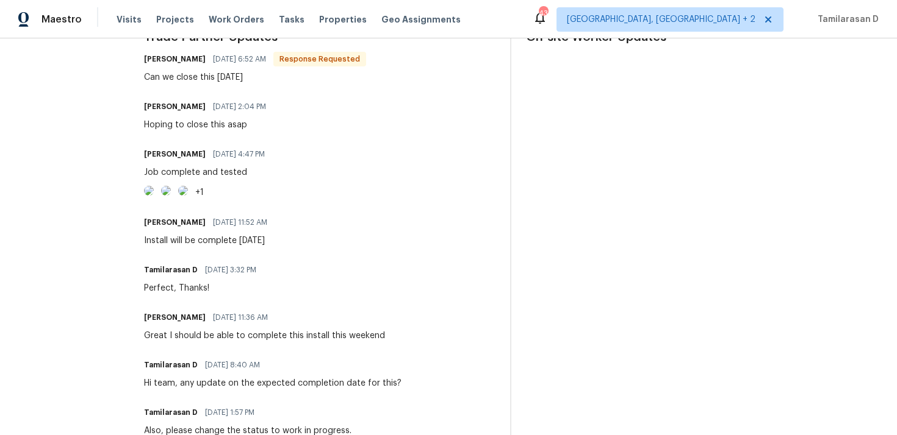
scroll to position [70, 0]
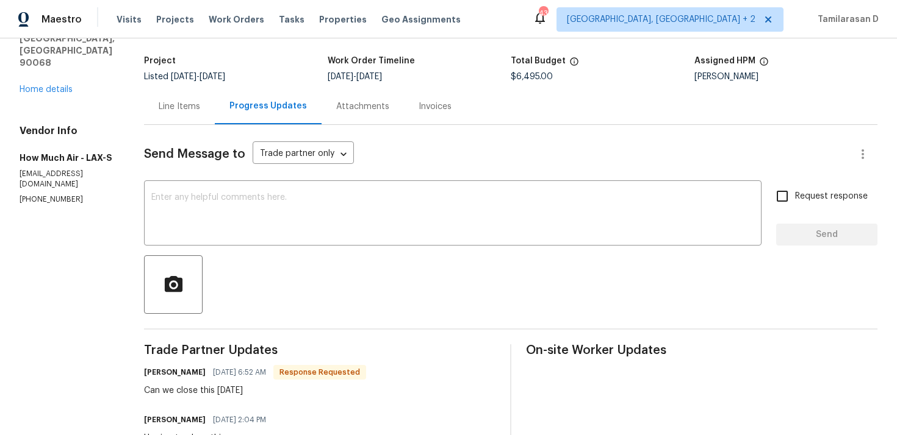
click at [181, 104] on div "Line Items" at bounding box center [179, 107] width 41 height 12
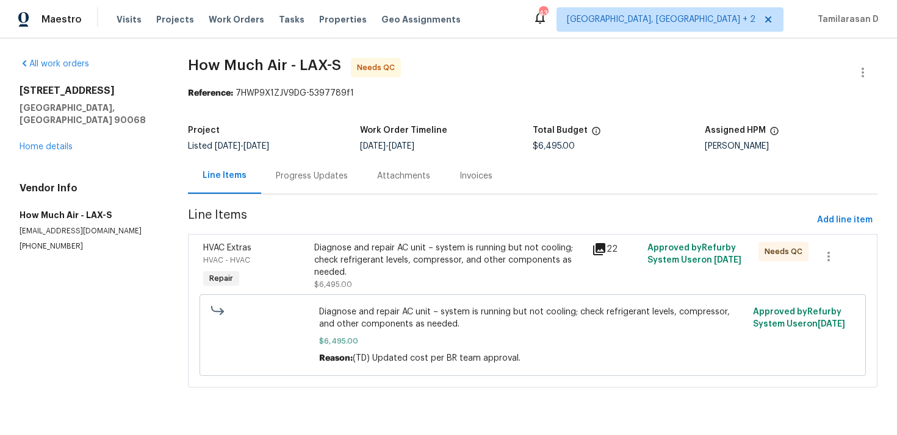
click at [479, 264] on div "Diagnose and repair AC unit – system is running but not cooling; check refriger…" at bounding box center [449, 260] width 270 height 37
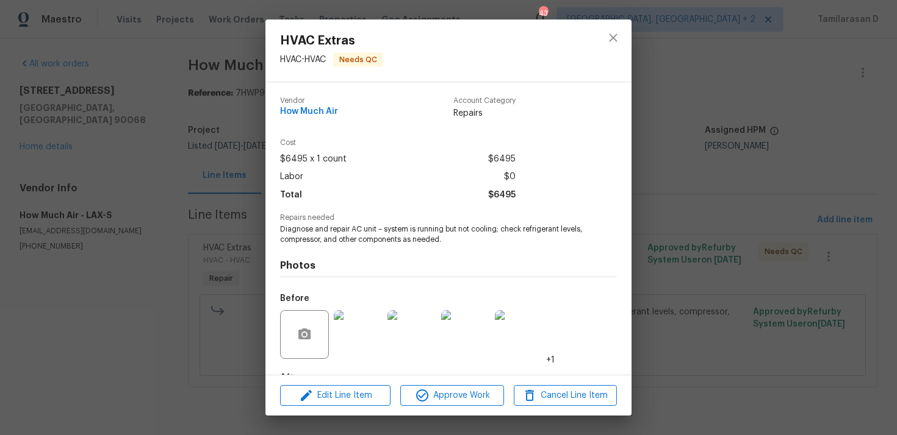
scroll to position [76, 0]
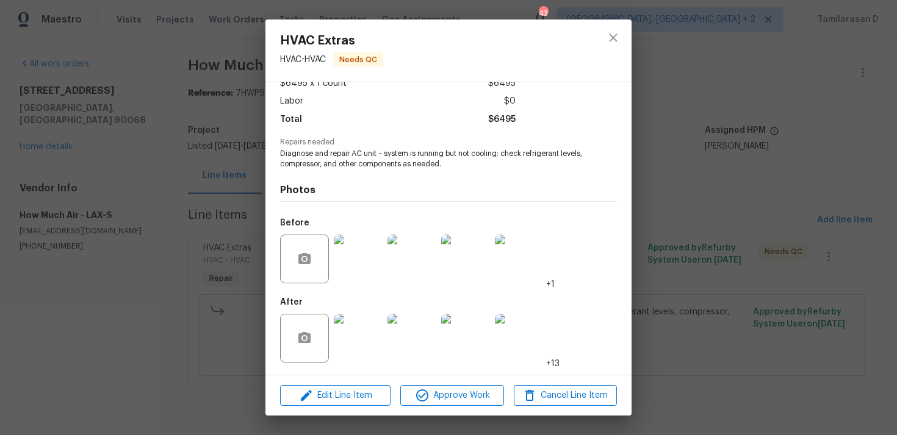
click at [349, 349] on img at bounding box center [358, 338] width 49 height 49
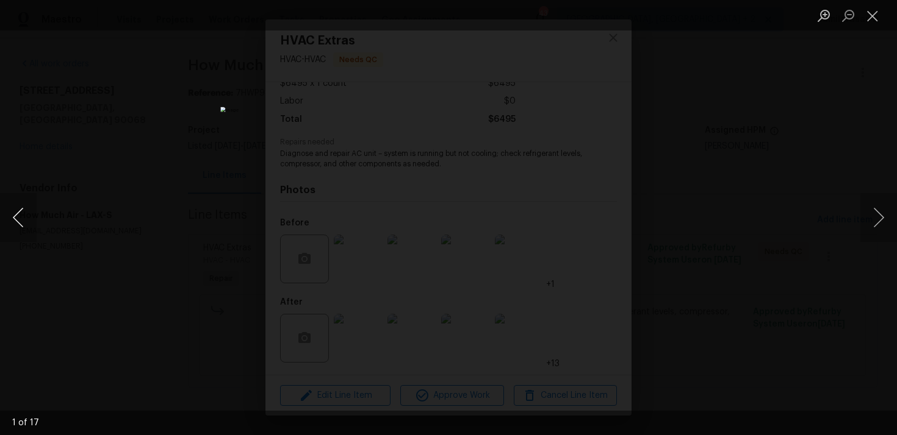
click at [17, 213] on button "Previous image" at bounding box center [18, 217] width 37 height 49
click at [288, 245] on div "Lightbox" at bounding box center [448, 217] width 897 height 435
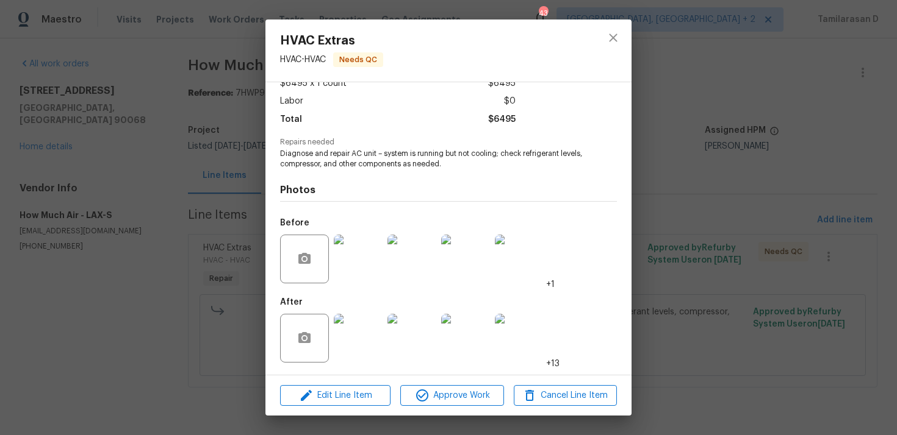
click at [317, 177] on div "Photos Before +1 After +13" at bounding box center [448, 270] width 337 height 201
click at [607, 37] on icon "close" at bounding box center [613, 37] width 15 height 15
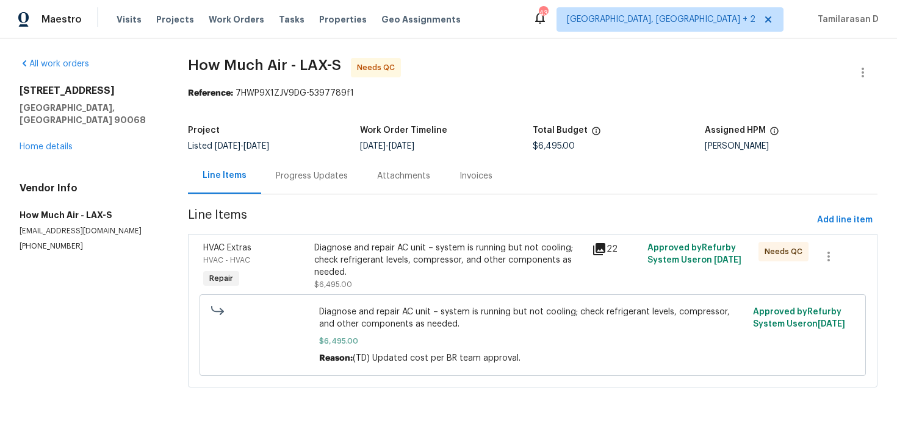
click at [311, 173] on div "Progress Updates" at bounding box center [312, 176] width 72 height 12
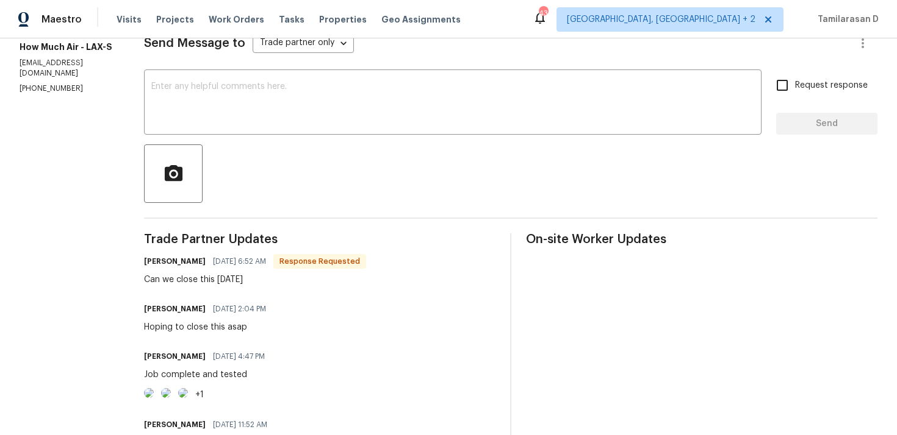
scroll to position [173, 0]
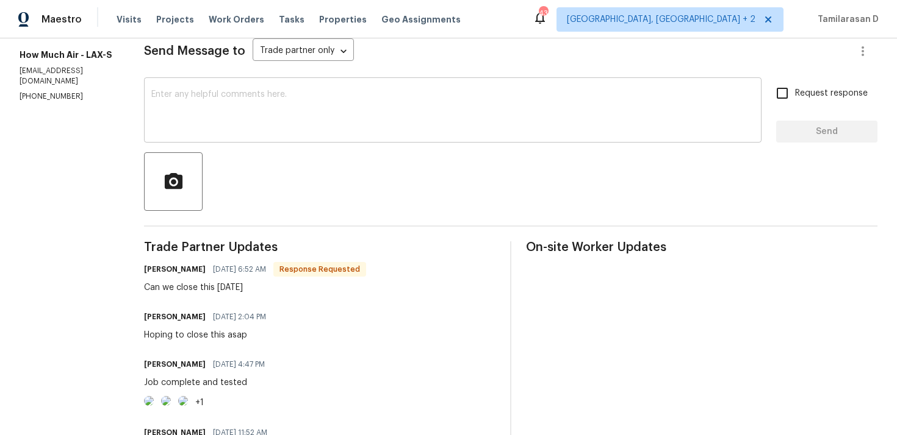
click at [207, 98] on textarea at bounding box center [452, 111] width 603 height 43
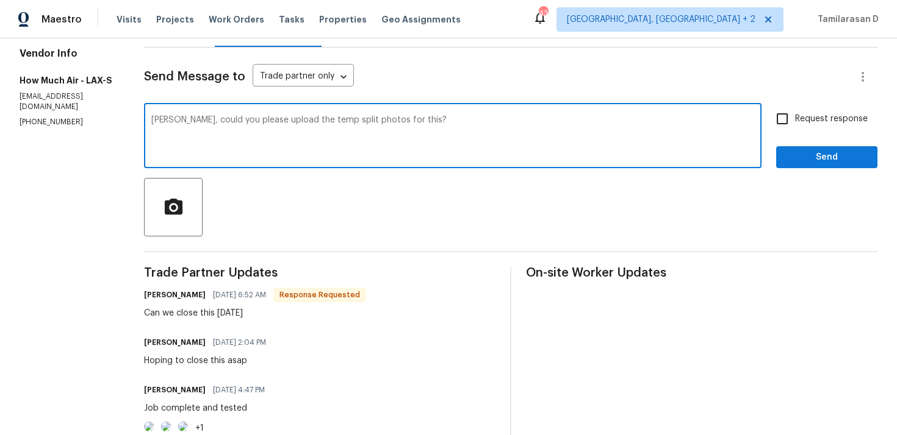
scroll to position [145, 0]
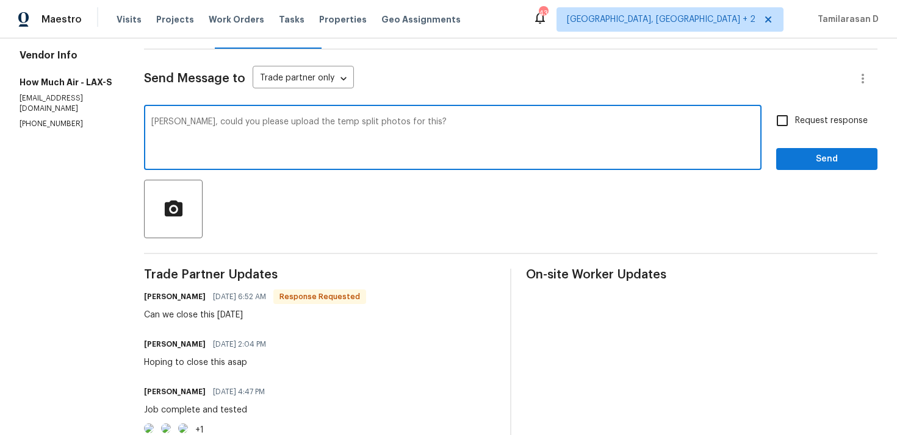
type textarea "[PERSON_NAME], could you please upload the temp split photos for this?"
click at [784, 122] on input "Request response" at bounding box center [782, 121] width 26 height 26
checkbox input "true"
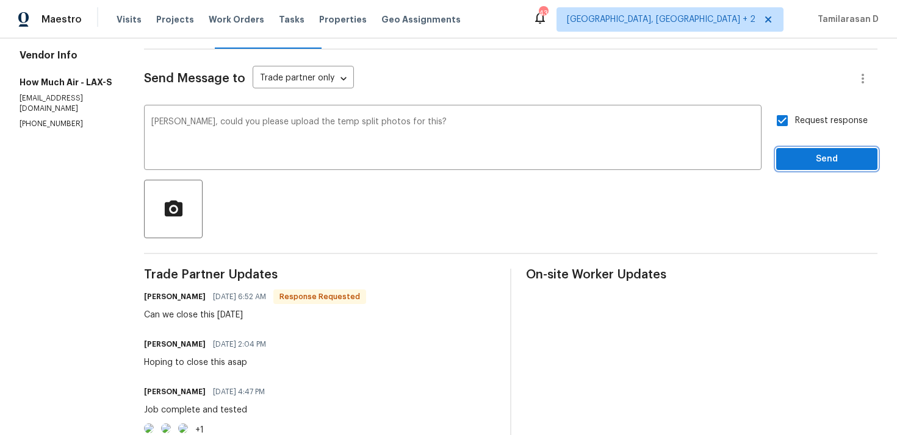
click at [820, 165] on span "Send" at bounding box center [827, 159] width 82 height 15
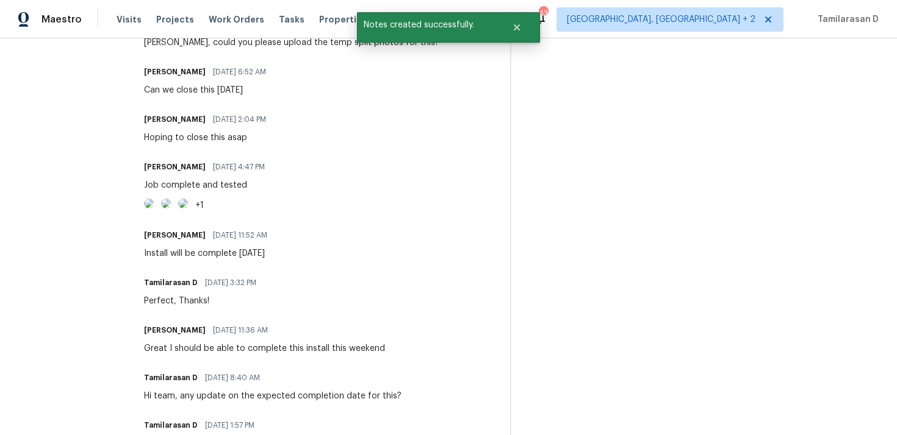
scroll to position [470, 0]
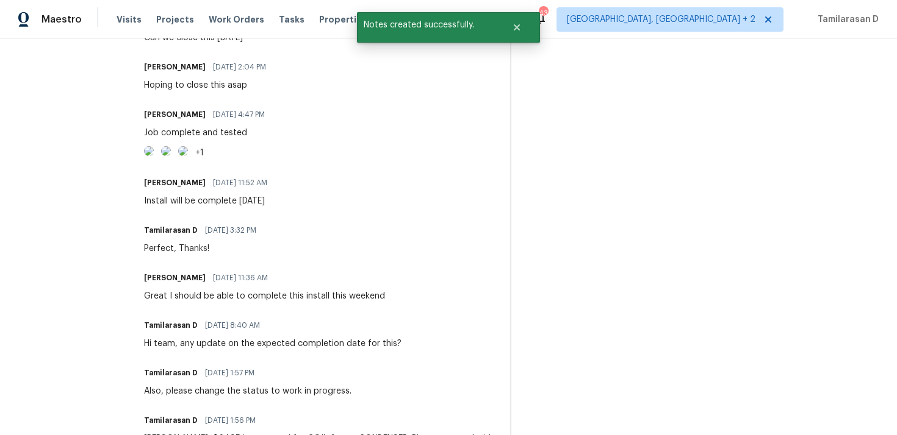
click at [188, 132] on div "Job complete and tested" at bounding box center [208, 133] width 128 height 12
copy div "Job complete and tested"
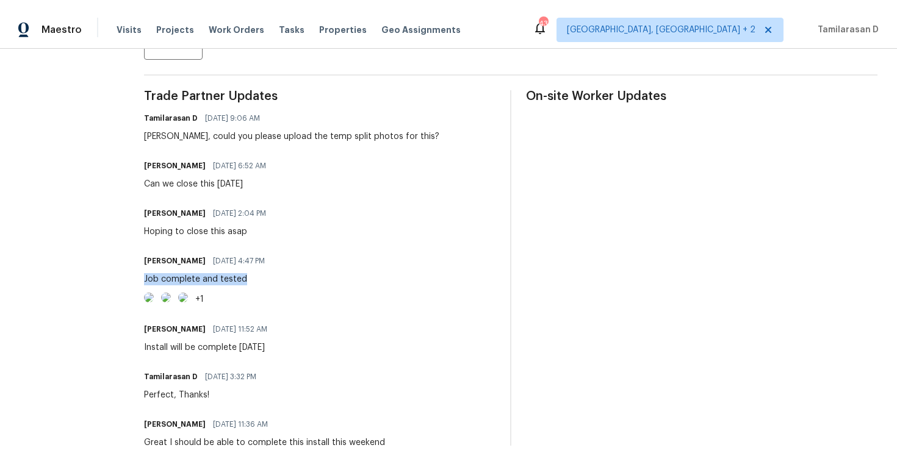
scroll to position [0, 0]
